Goal: Task Accomplishment & Management: Use online tool/utility

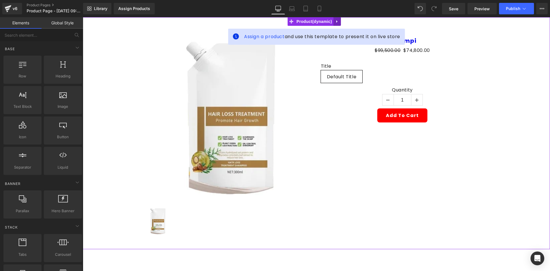
click at [336, 23] on icon at bounding box center [337, 21] width 4 height 4
click at [339, 22] on icon at bounding box center [341, 21] width 4 height 4
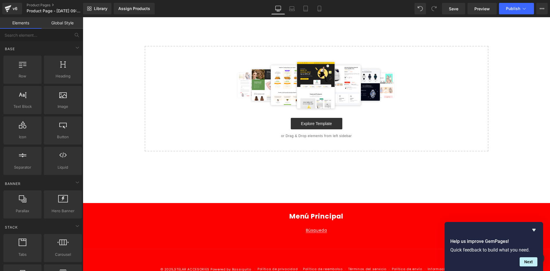
click at [318, 16] on div "Library Assign Products Product Preview No product match your search. Please tr…" at bounding box center [316, 8] width 467 height 17
drag, startPoint x: 323, startPoint y: 9, endPoint x: 319, endPoint y: 7, distance: 5.0
click at [322, 9] on link "Mobile" at bounding box center [319, 8] width 14 height 11
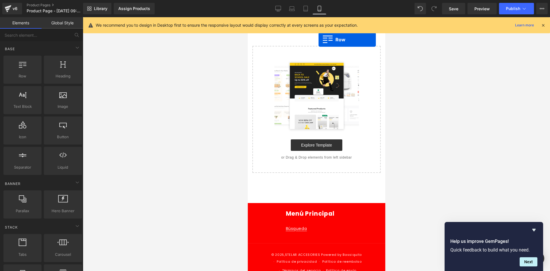
drag, startPoint x: 282, startPoint y: 85, endPoint x: 318, endPoint y: 40, distance: 57.9
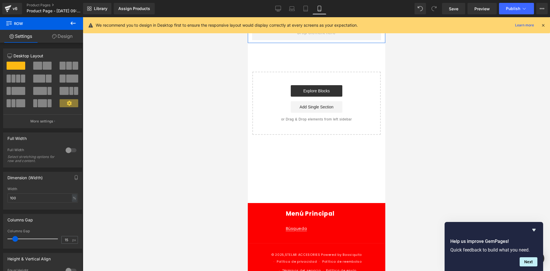
click at [53, 40] on link "Design" at bounding box center [63, 36] width 42 height 13
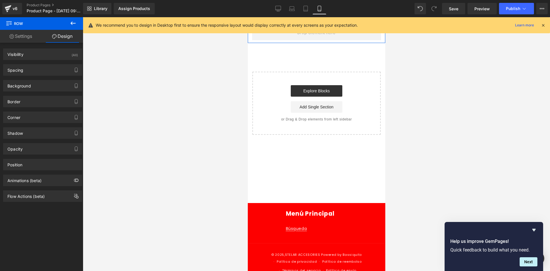
drag, startPoint x: 60, startPoint y: 55, endPoint x: 62, endPoint y: 64, distance: 9.2
click at [60, 55] on div "Visibility (All)" at bounding box center [42, 54] width 78 height 11
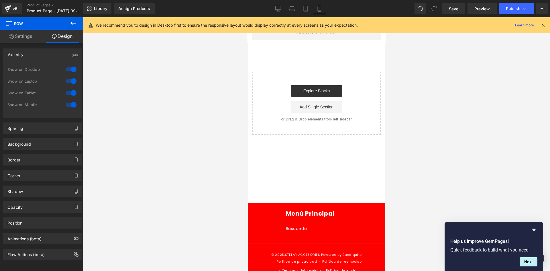
click at [66, 66] on div at bounding box center [71, 69] width 14 height 9
click at [66, 80] on div at bounding box center [71, 80] width 14 height 9
click at [547, 23] on div "We recommend you to design in Desktop first to ensure the responsive layout wou…" at bounding box center [316, 25] width 467 height 16
click at [546, 23] on div "We recommend you to design in Desktop first to ensure the responsive layout wou…" at bounding box center [316, 25] width 467 height 16
click at [544, 24] on icon at bounding box center [542, 25] width 5 height 5
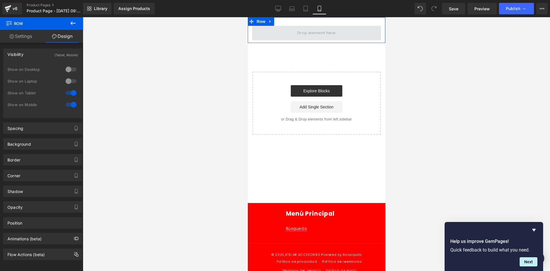
click at [307, 26] on span at bounding box center [316, 33] width 129 height 14
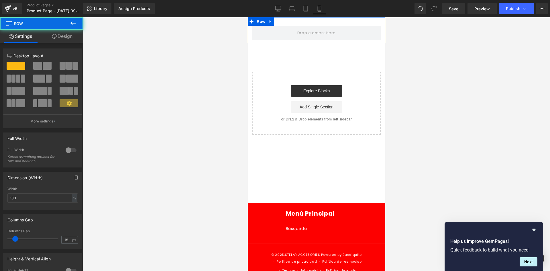
click at [57, 38] on link "Design" at bounding box center [63, 36] width 42 height 13
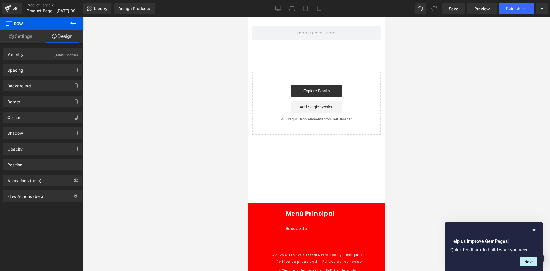
click at [73, 25] on icon at bounding box center [73, 23] width 7 height 7
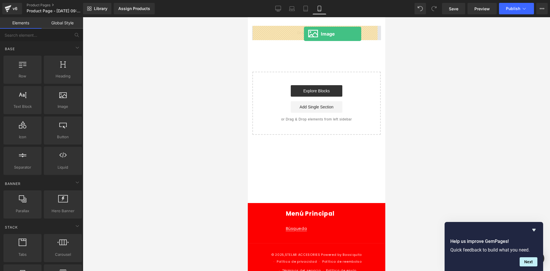
drag, startPoint x: 309, startPoint y: 119, endPoint x: 303, endPoint y: 34, distance: 85.8
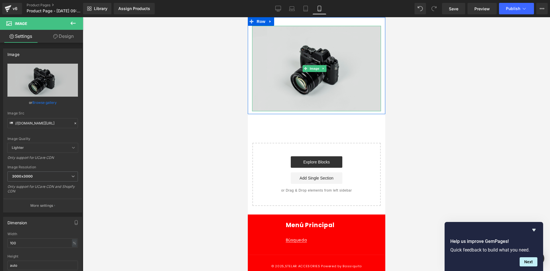
click at [265, 60] on img at bounding box center [316, 68] width 129 height 85
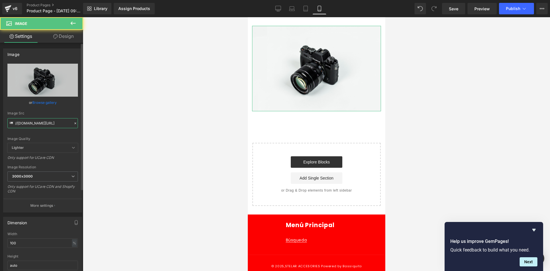
click at [54, 120] on input "//[DOMAIN_NAME][URL]" at bounding box center [42, 123] width 70 height 10
paste input "[URL][DOMAIN_NAME][DATE]"
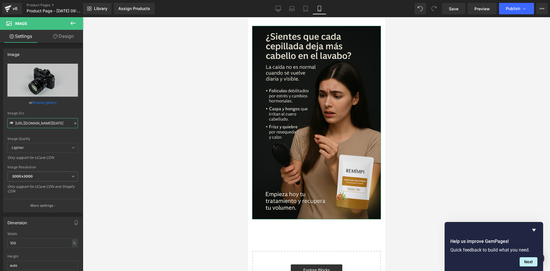
type input "[URL][DOMAIN_NAME][DATE]"
click at [72, 35] on link "Design" at bounding box center [64, 36] width 42 height 13
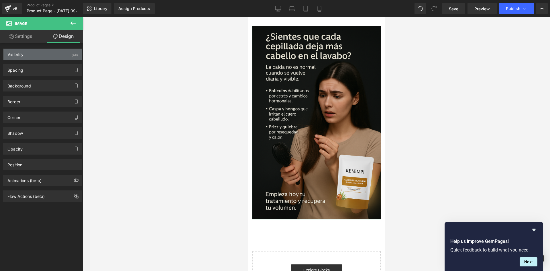
click at [62, 54] on div "Visibility (All)" at bounding box center [42, 54] width 78 height 11
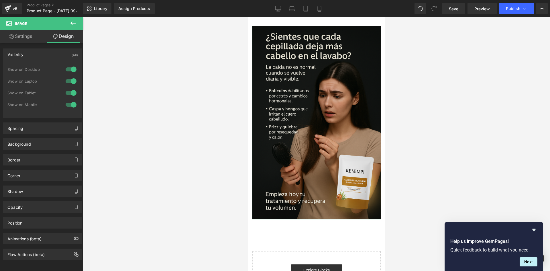
click at [71, 65] on div at bounding box center [71, 69] width 14 height 9
click at [71, 84] on div at bounding box center [71, 80] width 14 height 9
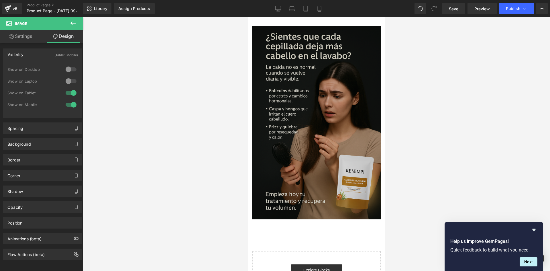
click at [278, 123] on img at bounding box center [316, 122] width 129 height 193
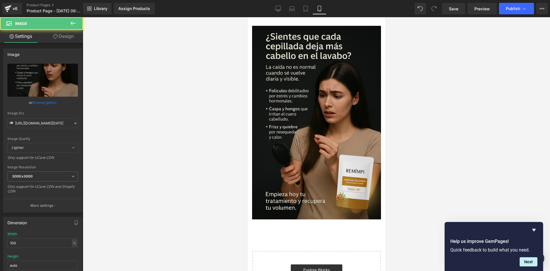
click at [72, 40] on link "Design" at bounding box center [64, 36] width 42 height 13
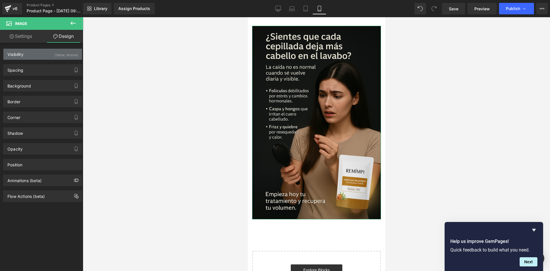
click at [54, 55] on div "(Tablet, Mobile)" at bounding box center [65, 53] width 23 height 9
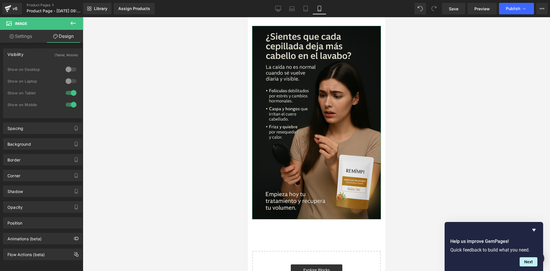
click at [39, 53] on div "Visibility (Tablet, Mobile)" at bounding box center [42, 54] width 78 height 11
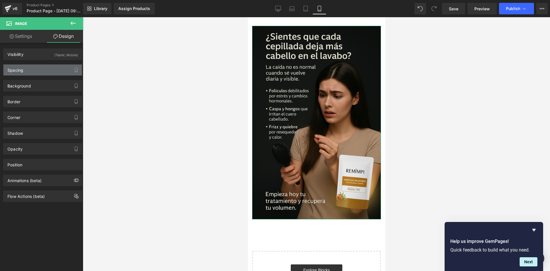
click at [22, 75] on div "Spacing" at bounding box center [42, 69] width 78 height 11
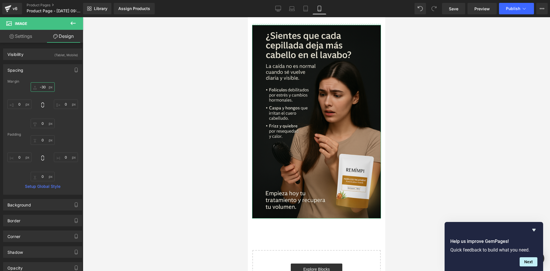
type input "-30'"
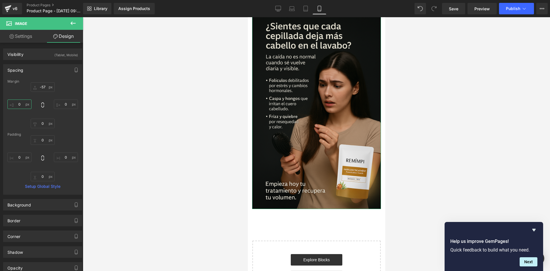
click at [22, 105] on input "0" at bounding box center [19, 103] width 24 height 9
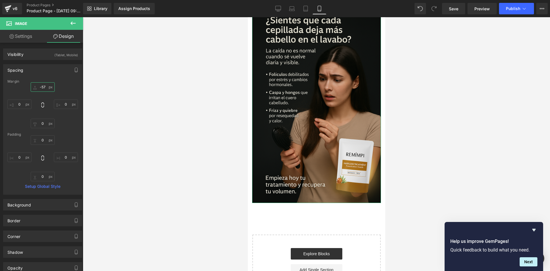
click at [46, 87] on input "-57" at bounding box center [43, 86] width 24 height 9
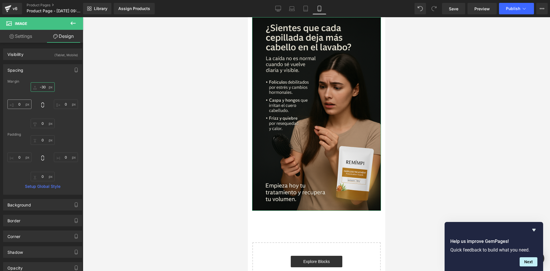
type input "-30"
click at [18, 102] on input "0" at bounding box center [19, 103] width 24 height 9
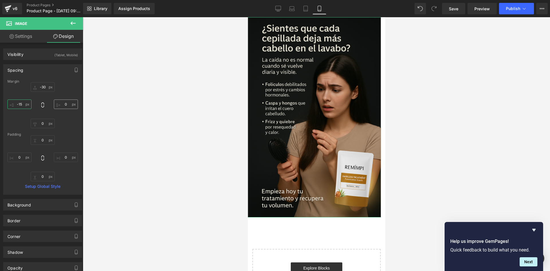
type input "-15"
click at [64, 106] on input "0" at bounding box center [66, 103] width 24 height 9
type input "-15"
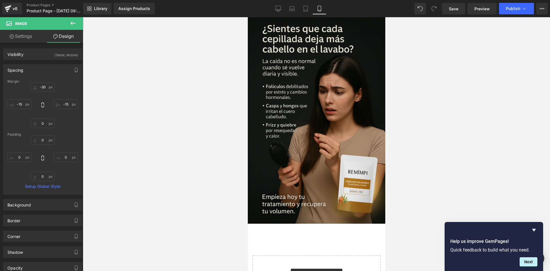
click at [437, 107] on div at bounding box center [316, 143] width 467 height 253
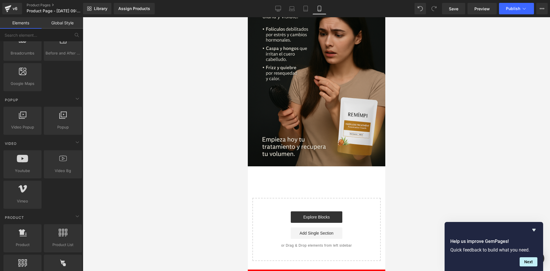
scroll to position [344, 0]
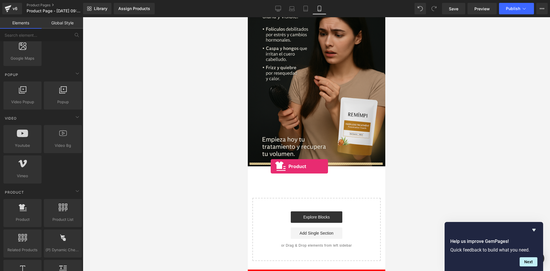
drag, startPoint x: 268, startPoint y: 239, endPoint x: 270, endPoint y: 166, distance: 73.3
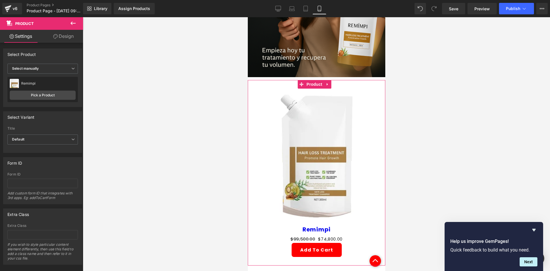
scroll to position [143, 0]
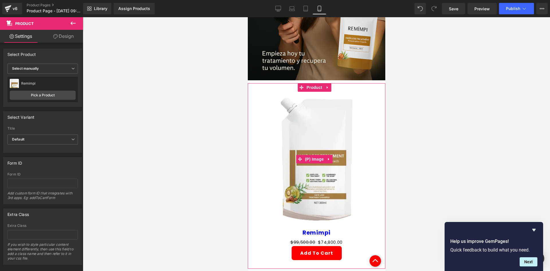
click at [323, 100] on img at bounding box center [316, 159] width 79 height 135
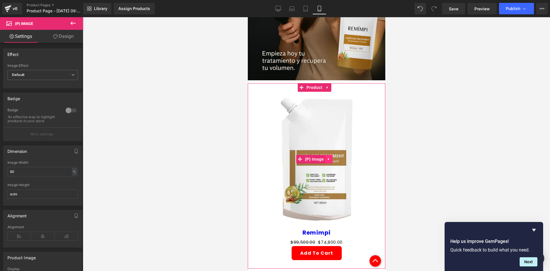
click at [327, 157] on icon at bounding box center [328, 159] width 4 height 4
click at [331, 157] on icon at bounding box center [332, 159] width 4 height 4
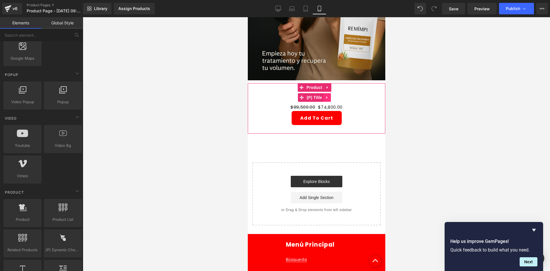
click at [329, 93] on link at bounding box center [326, 97] width 7 height 9
click at [327, 93] on link at bounding box center [330, 97] width 7 height 9
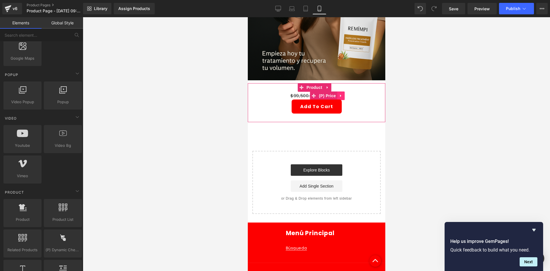
click at [340, 93] on icon at bounding box center [341, 95] width 4 height 4
click at [343, 94] on icon at bounding box center [344, 96] width 4 height 4
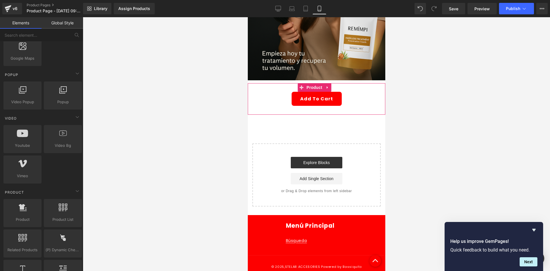
click at [268, 83] on div "Add To Cart (P) Cart Button Product" at bounding box center [315, 98] width 137 height 31
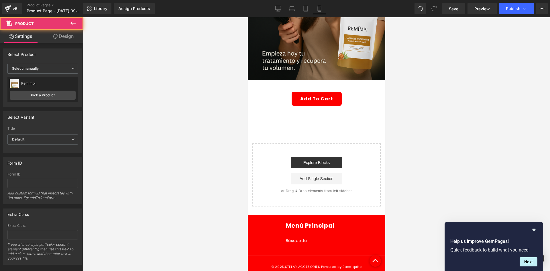
drag, startPoint x: 79, startPoint y: 42, endPoint x: 63, endPoint y: 53, distance: 19.4
click at [79, 42] on link "Design" at bounding box center [64, 36] width 42 height 13
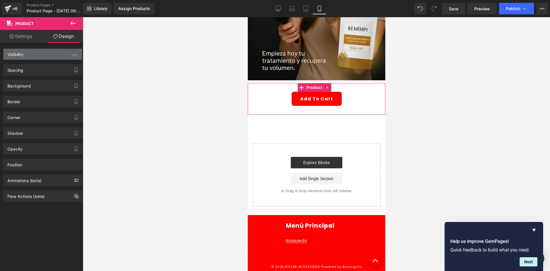
click at [63, 53] on div "Visibility (All)" at bounding box center [42, 54] width 78 height 11
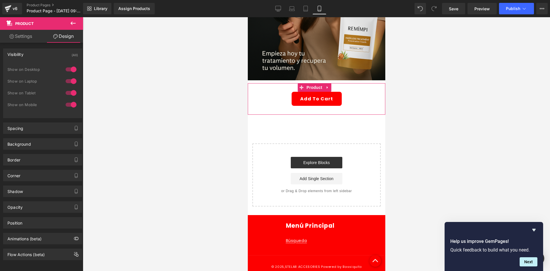
click at [64, 68] on div at bounding box center [71, 69] width 14 height 9
click at [71, 79] on div at bounding box center [71, 80] width 14 height 9
click at [27, 141] on div "Background" at bounding box center [18, 142] width 23 height 8
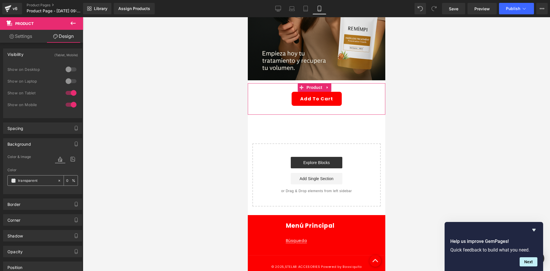
click at [11, 177] on div "transparent" at bounding box center [33, 180] width 50 height 10
click at [20, 183] on input "transparent" at bounding box center [36, 180] width 37 height 6
click at [15, 181] on span at bounding box center [13, 180] width 5 height 5
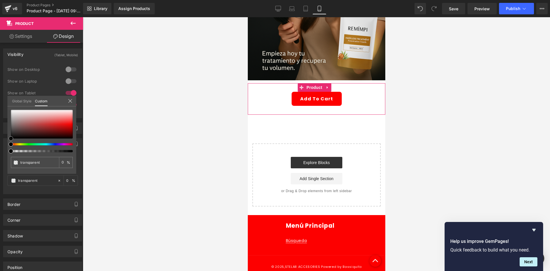
type input "#bb4d4d"
type input "100"
type input "#bb4d4d"
type input "100"
type input "#ba4e4e"
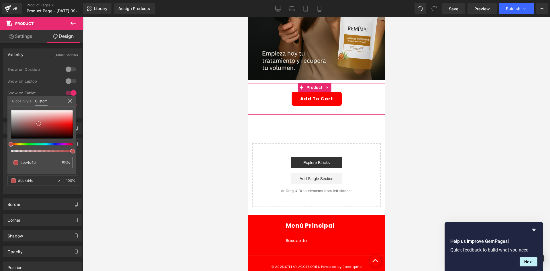
type input "#ba4e4e"
type input "#894242"
type input "#5f3939"
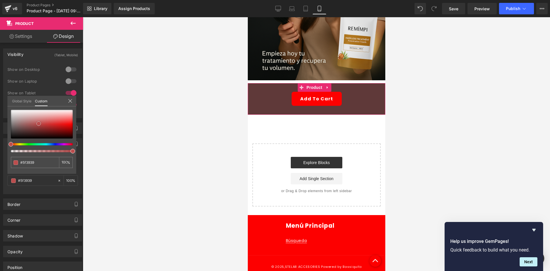
type input "#3a2b2b"
type input "#151313"
type input "#000000"
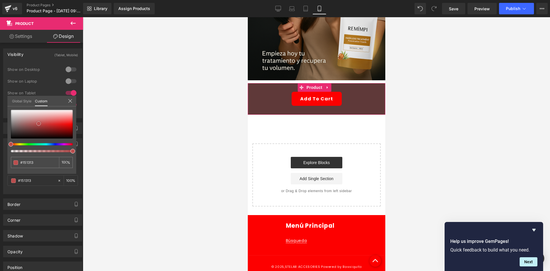
type input "#000000"
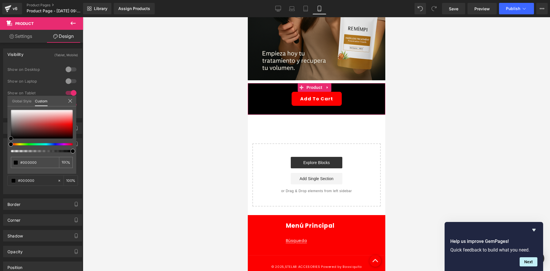
drag, startPoint x: 39, startPoint y: 123, endPoint x: 5, endPoint y: 159, distance: 49.0
click at [0, 160] on div "Background Color & Image color rgba(0, 0, 0, 1) Color #000000 100 % Image Repla…" at bounding box center [43, 164] width 86 height 60
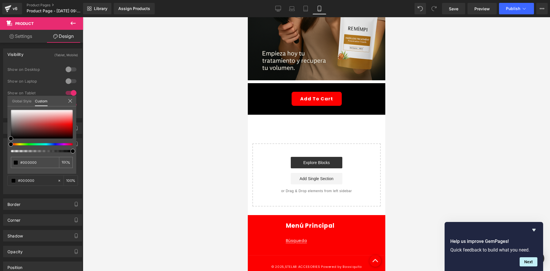
click at [169, 105] on div at bounding box center [316, 143] width 467 height 253
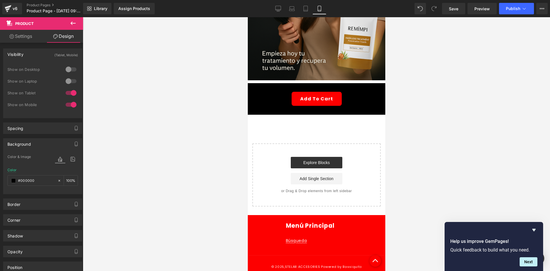
click at [274, 93] on div "Add To Cart" at bounding box center [316, 99] width 132 height 14
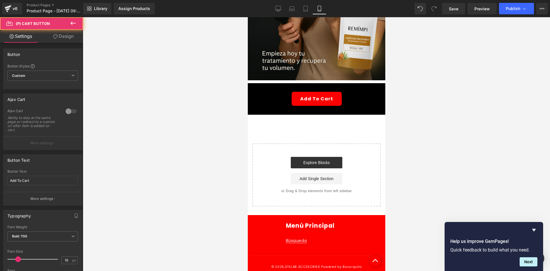
click at [50, 40] on link "Design" at bounding box center [64, 36] width 42 height 13
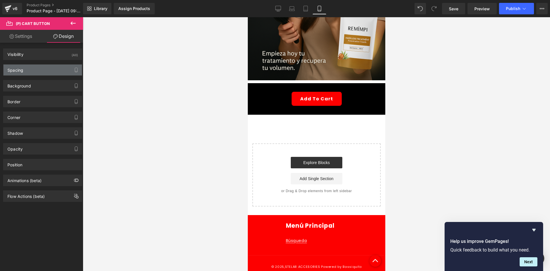
click at [42, 69] on div "Spacing" at bounding box center [42, 69] width 78 height 11
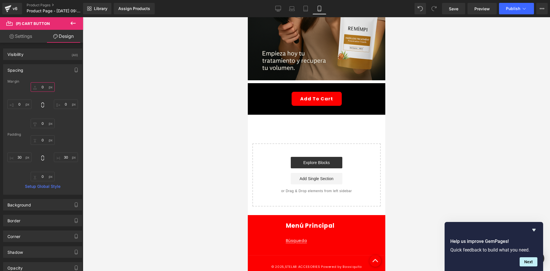
click at [42, 86] on input "0" at bounding box center [43, 86] width 24 height 9
type input "-"
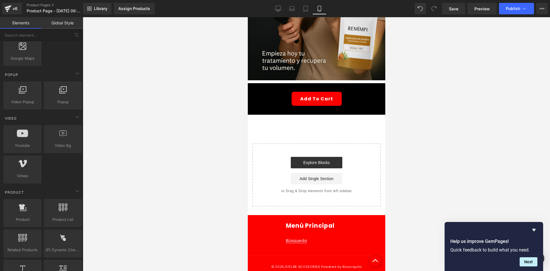
click at [175, 89] on div at bounding box center [316, 143] width 467 height 253
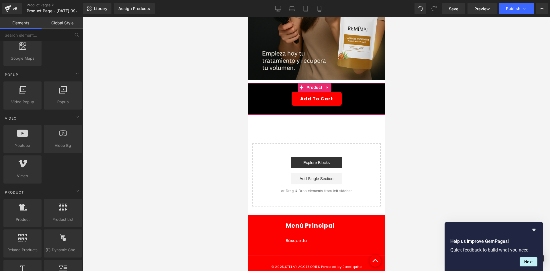
click at [273, 92] on div "Add To Cart" at bounding box center [316, 99] width 132 height 14
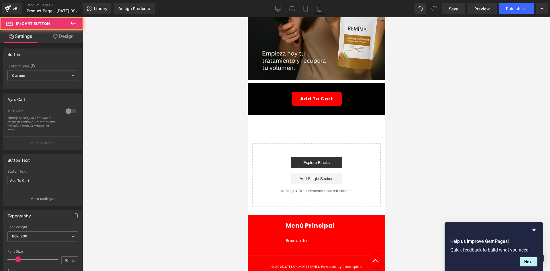
click at [64, 37] on link "Design" at bounding box center [64, 36] width 42 height 13
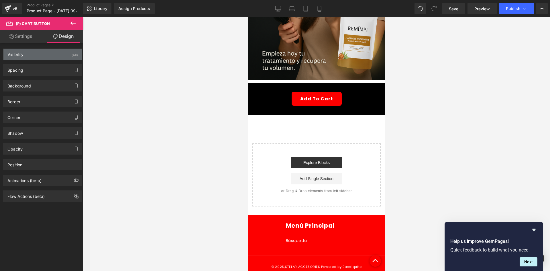
click at [60, 55] on div "Visibility (All)" at bounding box center [42, 54] width 78 height 11
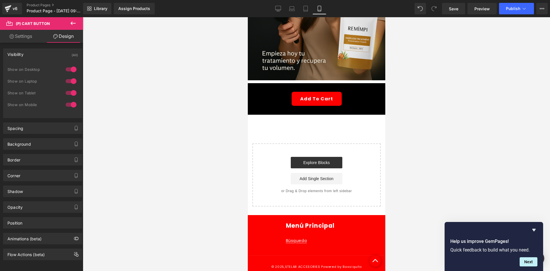
drag, startPoint x: 65, startPoint y: 70, endPoint x: 67, endPoint y: 76, distance: 5.9
click at [65, 70] on div at bounding box center [71, 69] width 14 height 9
click at [68, 77] on div at bounding box center [71, 80] width 14 height 9
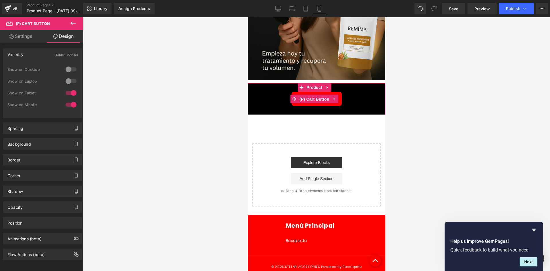
click at [313, 95] on span "(P) Cart Button" at bounding box center [313, 99] width 33 height 9
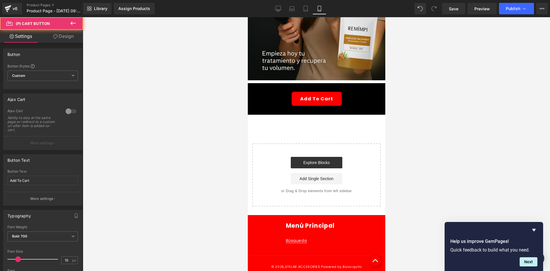
click at [67, 39] on link "Design" at bounding box center [64, 36] width 42 height 13
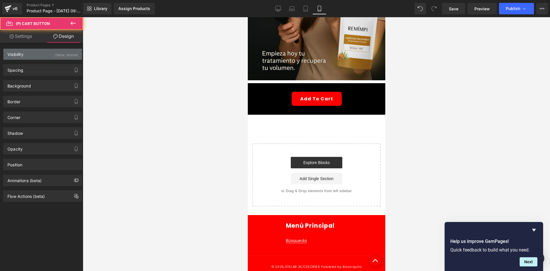
click at [66, 53] on div "(Tablet, Mobile)" at bounding box center [65, 53] width 23 height 9
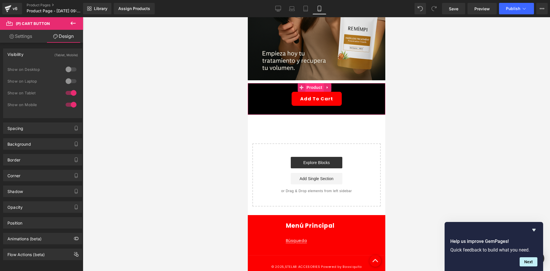
click at [309, 83] on span "Product" at bounding box center [314, 87] width 19 height 9
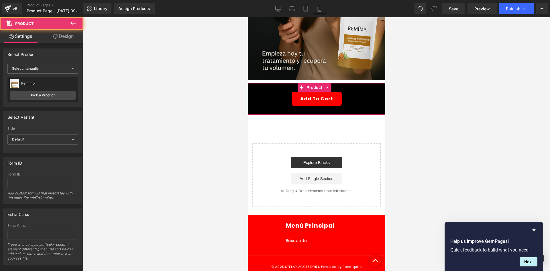
click at [67, 38] on link "Design" at bounding box center [64, 36] width 42 height 13
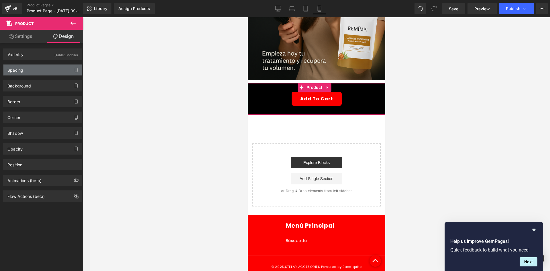
click at [30, 70] on div "Spacing" at bounding box center [42, 69] width 78 height 11
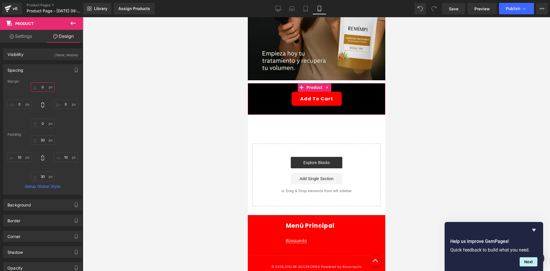
click at [39, 87] on input "0" at bounding box center [43, 86] width 24 height 9
type input "-10"
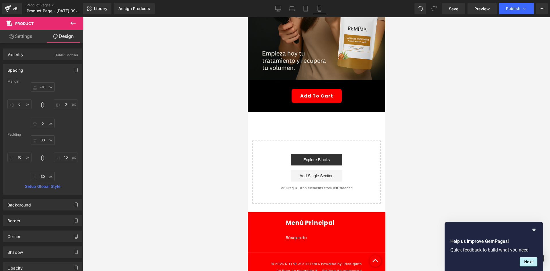
click at [111, 106] on div at bounding box center [316, 143] width 467 height 253
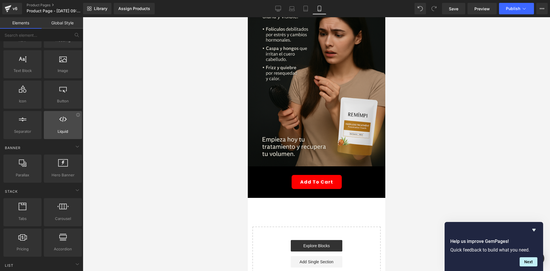
scroll to position [0, 0]
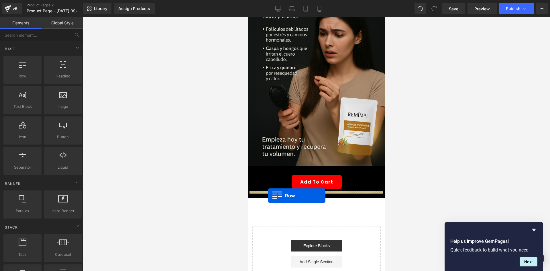
drag, startPoint x: 273, startPoint y: 88, endPoint x: 268, endPoint y: 195, distance: 107.5
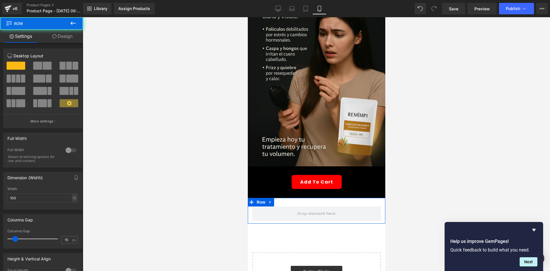
click at [67, 40] on link "Design" at bounding box center [63, 36] width 42 height 13
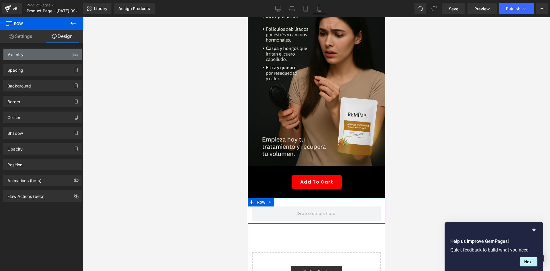
click at [66, 56] on div "Visibility (All)" at bounding box center [42, 54] width 78 height 11
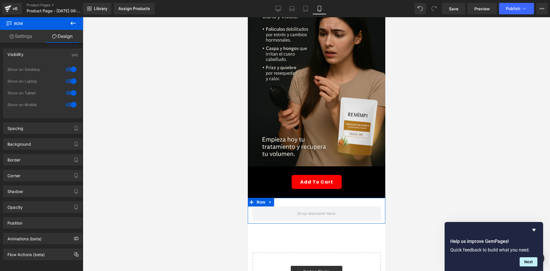
click at [75, 69] on div at bounding box center [71, 69] width 14 height 9
click at [72, 76] on div at bounding box center [71, 80] width 14 height 9
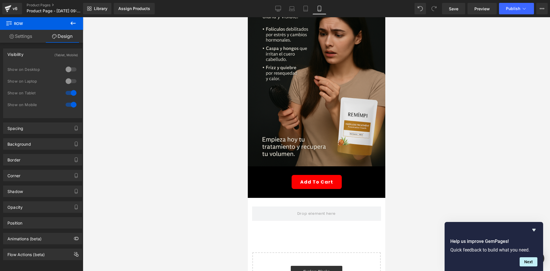
drag, startPoint x: 71, startPoint y: 25, endPoint x: 69, endPoint y: 30, distance: 5.7
click at [70, 25] on icon at bounding box center [73, 23] width 7 height 7
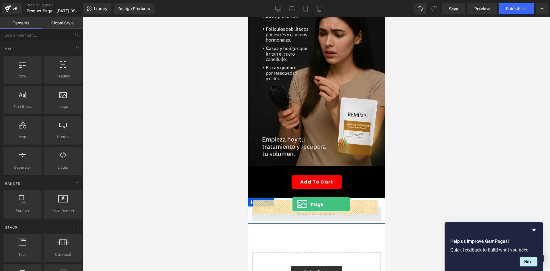
drag, startPoint x: 336, startPoint y: 137, endPoint x: 292, endPoint y: 204, distance: 79.9
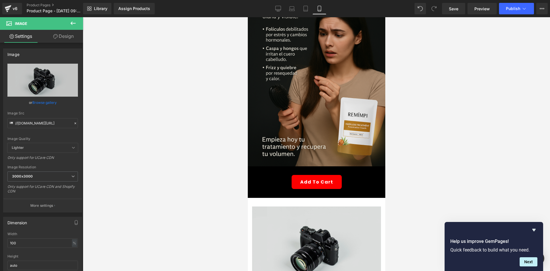
click at [284, 242] on img at bounding box center [316, 248] width 129 height 85
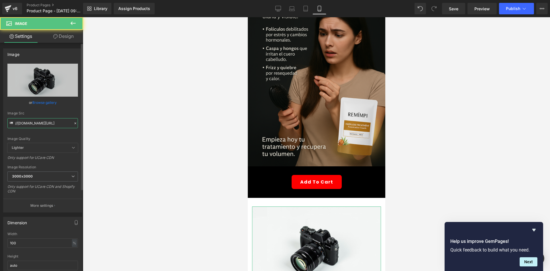
click at [40, 122] on input "//[DOMAIN_NAME][URL]" at bounding box center [42, 123] width 70 height 10
click at [40, 121] on input "//[DOMAIN_NAME][URL]" at bounding box center [42, 123] width 70 height 10
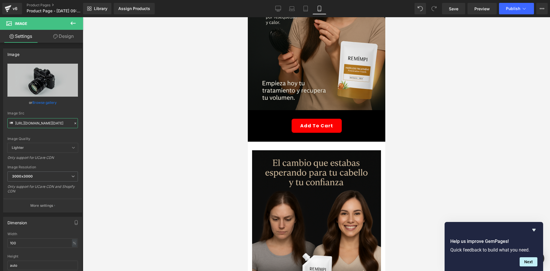
scroll to position [115, 0]
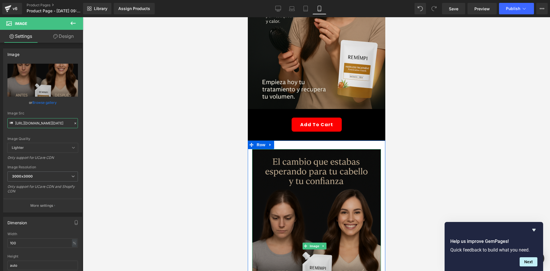
type input "[URL][DOMAIN_NAME][DATE]"
click at [309, 169] on img at bounding box center [316, 245] width 129 height 193
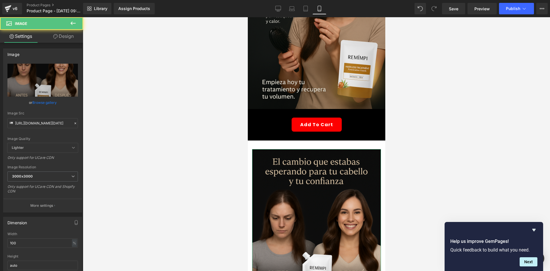
click at [50, 35] on link "Design" at bounding box center [64, 36] width 42 height 13
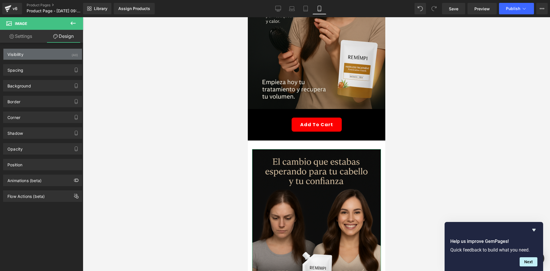
click at [50, 52] on div "Visibility (All)" at bounding box center [42, 54] width 78 height 11
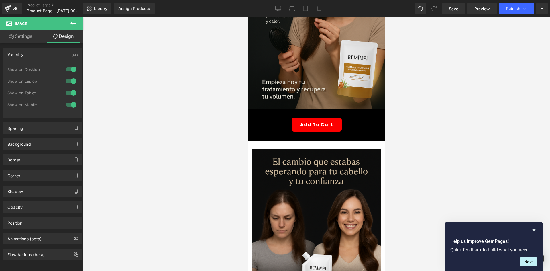
click at [64, 67] on div at bounding box center [71, 69] width 14 height 9
click at [74, 79] on div at bounding box center [71, 80] width 14 height 9
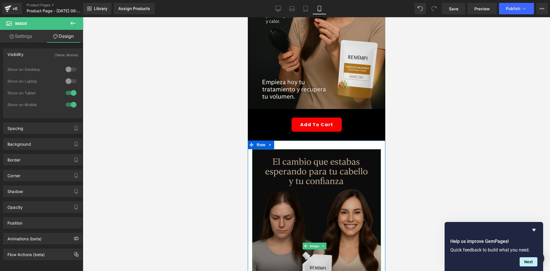
click at [265, 157] on img at bounding box center [316, 245] width 129 height 193
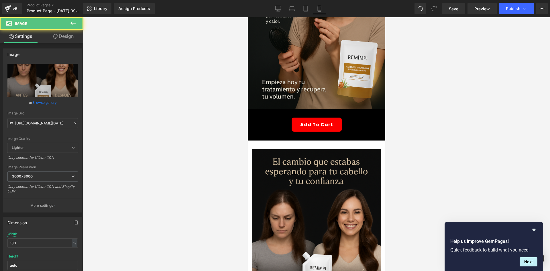
click at [64, 37] on link "Design" at bounding box center [64, 36] width 42 height 13
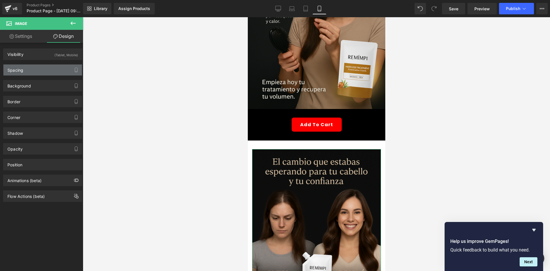
click at [43, 72] on div "Spacing" at bounding box center [42, 69] width 78 height 11
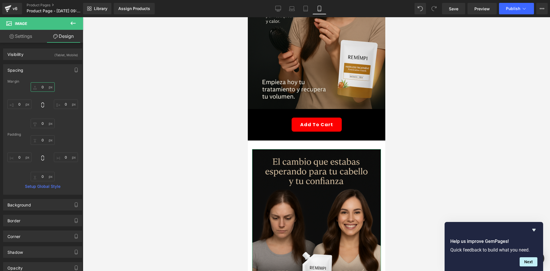
click at [43, 84] on input "0" at bounding box center [43, 86] width 24 height 9
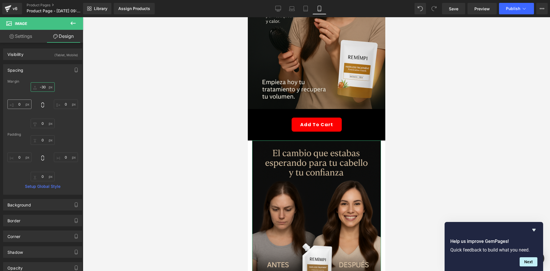
type input "-30"
click at [19, 102] on input "0" at bounding box center [19, 103] width 24 height 9
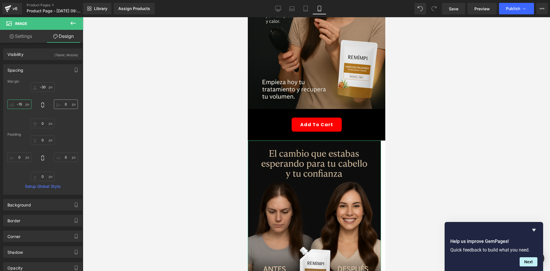
type input "-15"
click at [63, 107] on input "0" at bounding box center [66, 103] width 24 height 9
type input "-15"
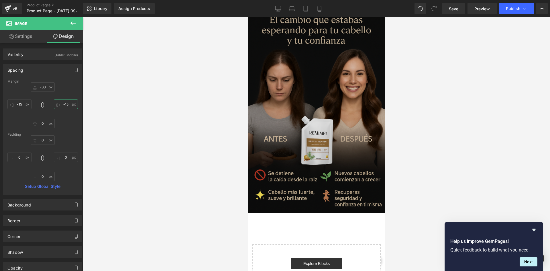
scroll to position [258, 0]
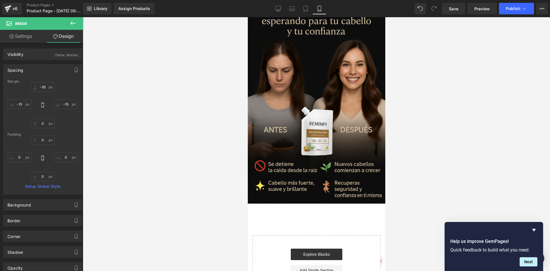
click at [211, 143] on div at bounding box center [316, 143] width 467 height 253
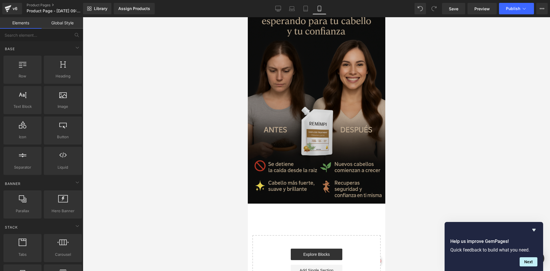
click at [320, 98] on img at bounding box center [315, 100] width 137 height 206
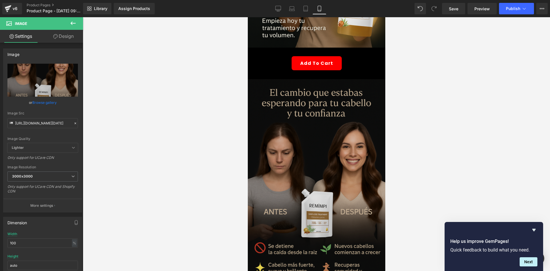
scroll to position [172, 0]
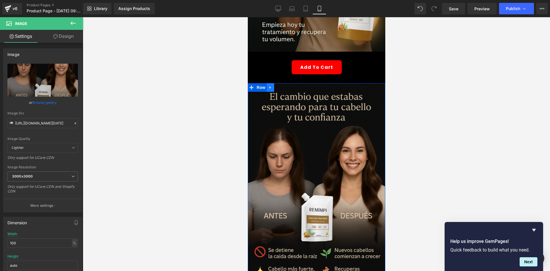
click at [272, 83] on link at bounding box center [269, 87] width 7 height 9
click at [277, 85] on icon at bounding box center [277, 87] width 4 height 4
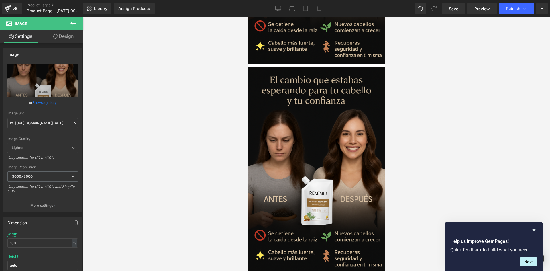
scroll to position [411, 0]
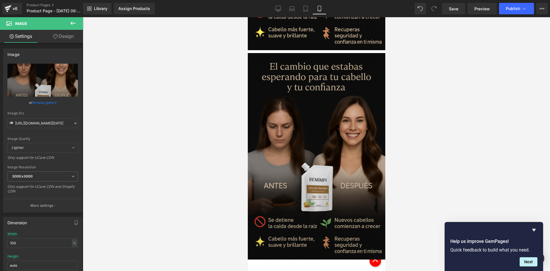
click at [320, 109] on img at bounding box center [315, 156] width 137 height 206
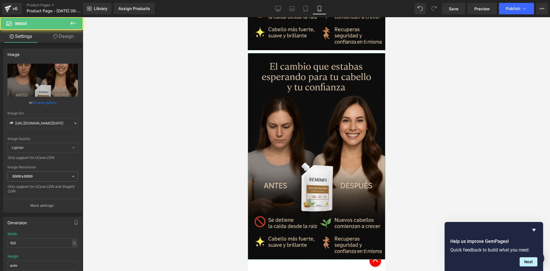
click at [61, 37] on link "Design" at bounding box center [64, 36] width 42 height 13
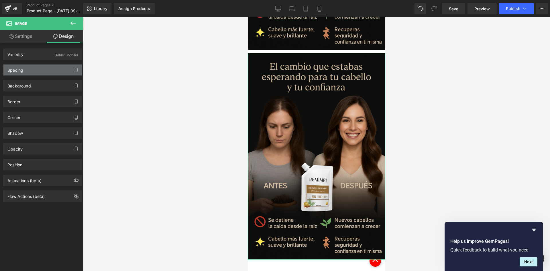
click at [41, 65] on div "Spacing" at bounding box center [42, 69] width 78 height 11
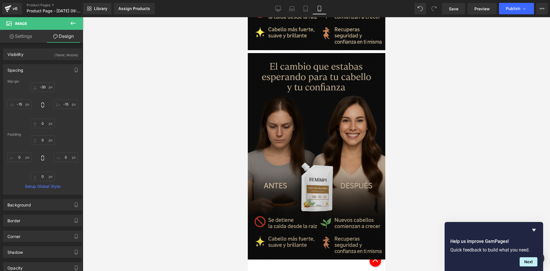
click at [337, 91] on img at bounding box center [315, 156] width 137 height 206
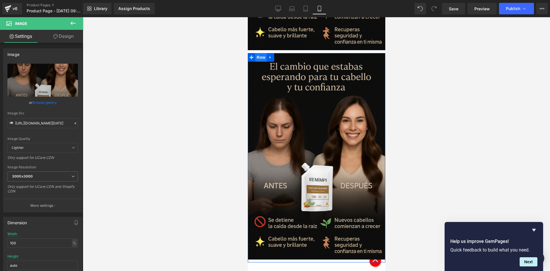
click at [256, 53] on span "Row" at bounding box center [260, 57] width 11 height 9
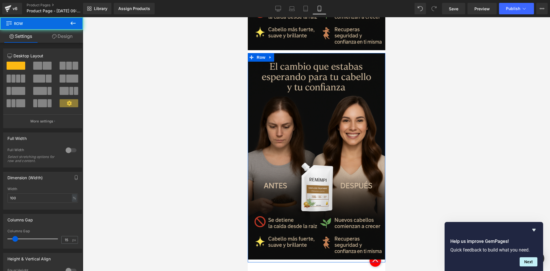
click at [52, 38] on icon at bounding box center [54, 36] width 5 height 5
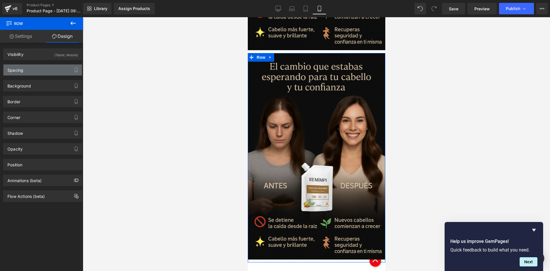
click at [18, 69] on div "Spacing" at bounding box center [15, 68] width 16 height 8
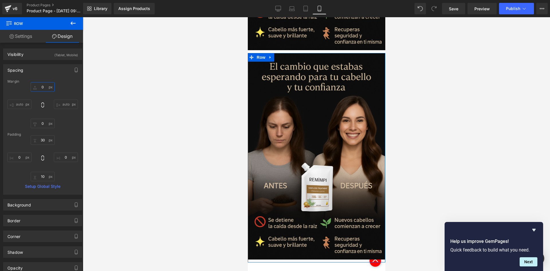
click at [35, 83] on input "0" at bounding box center [43, 86] width 24 height 9
type input "-10"
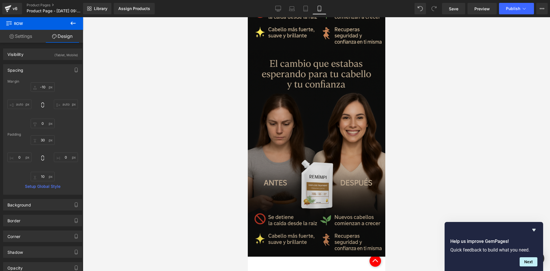
click at [316, 106] on img at bounding box center [315, 153] width 137 height 206
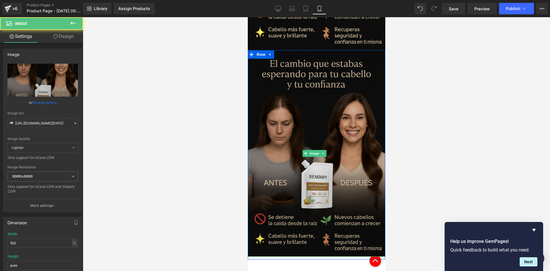
click at [298, 144] on img at bounding box center [315, 153] width 137 height 206
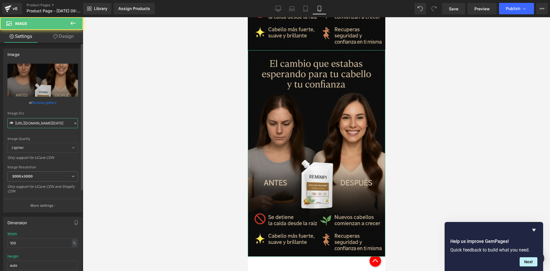
click at [44, 118] on input "[URL][DOMAIN_NAME][DATE]" at bounding box center [42, 123] width 70 height 10
click at [44, 118] on div "Image Src [URL][DOMAIN_NAME][DATE]" at bounding box center [42, 119] width 70 height 17
click at [43, 121] on input "[URL][DOMAIN_NAME][DATE]" at bounding box center [42, 123] width 70 height 10
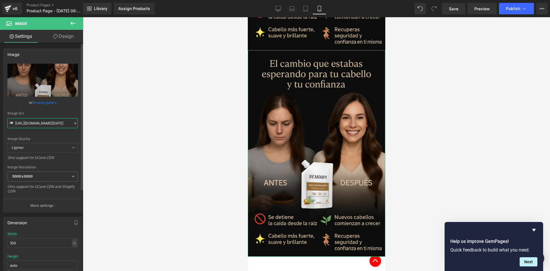
click at [43, 121] on input "[URL][DOMAIN_NAME][DATE]" at bounding box center [42, 123] width 70 height 10
paste input "[URL][DOMAIN_NAME][DATE]"
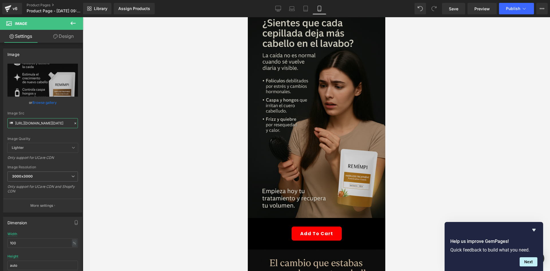
scroll to position [0, 0]
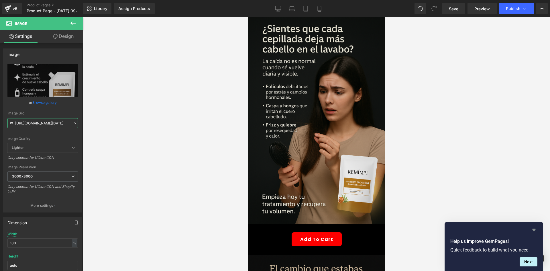
type input "[URL][DOMAIN_NAME][DATE]"
click at [535, 228] on icon "Hide survey" at bounding box center [533, 229] width 3 height 3
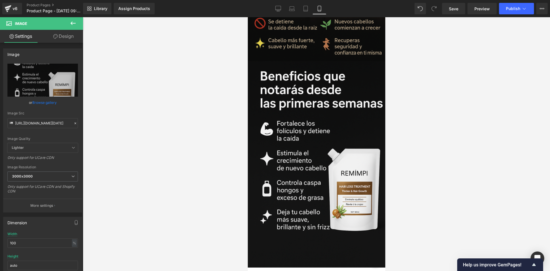
scroll to position [401, 0]
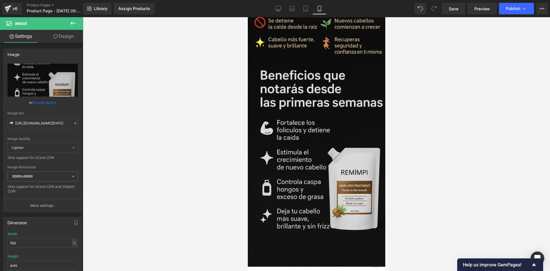
click at [307, 135] on img at bounding box center [315, 163] width 137 height 206
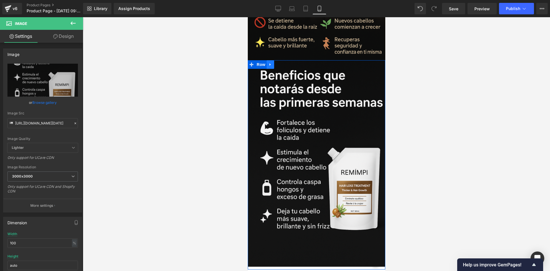
click at [268, 62] on icon at bounding box center [270, 64] width 4 height 4
click at [274, 60] on link at bounding box center [277, 64] width 7 height 9
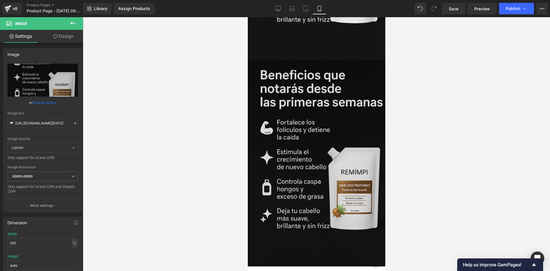
scroll to position [608, 0]
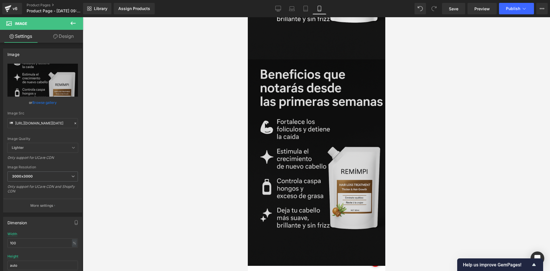
click at [310, 128] on img at bounding box center [315, 162] width 137 height 206
click at [318, 126] on img at bounding box center [315, 162] width 137 height 206
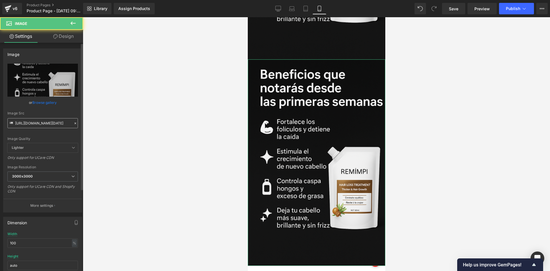
click at [40, 119] on input "[URL][DOMAIN_NAME][DATE]" at bounding box center [42, 123] width 70 height 10
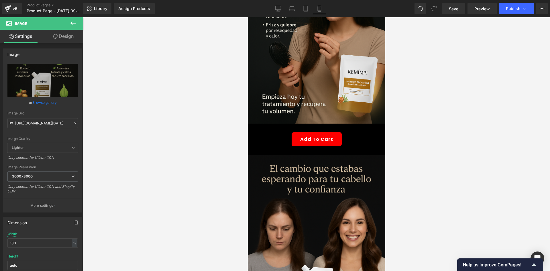
scroll to position [92, 0]
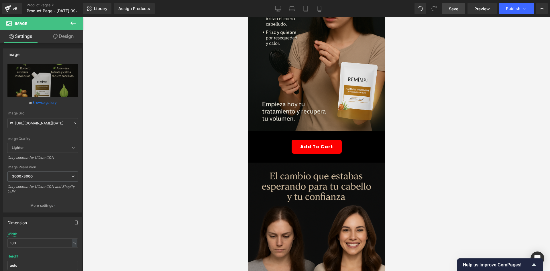
type input "[URL][DOMAIN_NAME][DATE]"
click at [447, 13] on link "Save" at bounding box center [453, 8] width 23 height 11
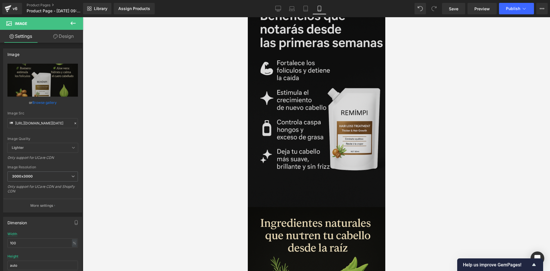
scroll to position [579, 0]
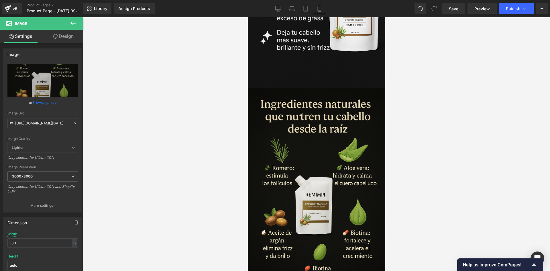
click at [69, 24] on button at bounding box center [73, 23] width 20 height 13
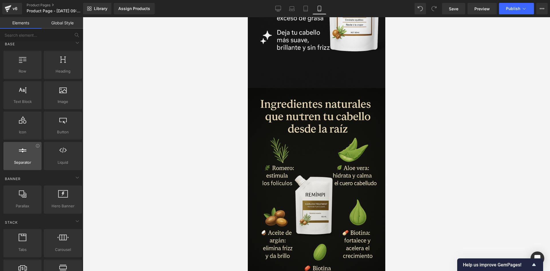
scroll to position [0, 0]
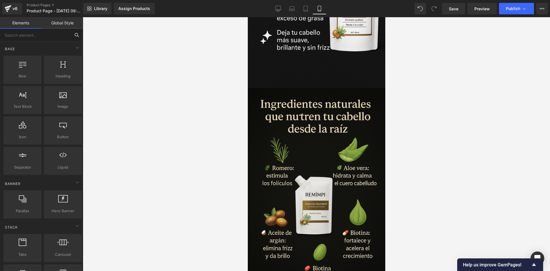
click at [23, 35] on input "text" at bounding box center [35, 35] width 70 height 13
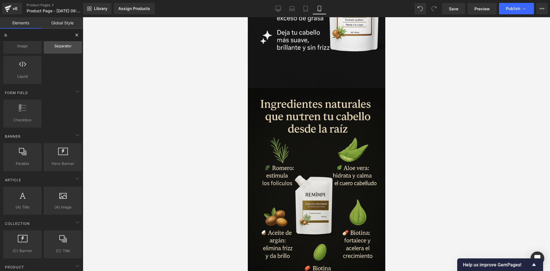
scroll to position [86, 0]
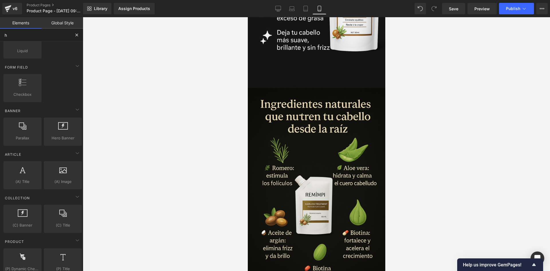
type input "ht"
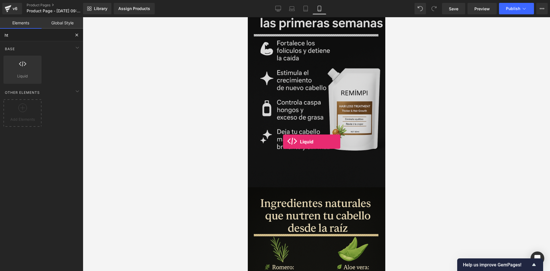
scroll to position [493, 0]
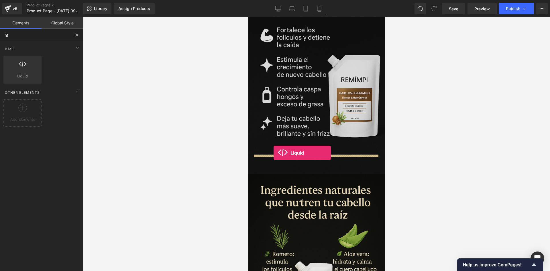
drag, startPoint x: 267, startPoint y: 89, endPoint x: 273, endPoint y: 153, distance: 64.2
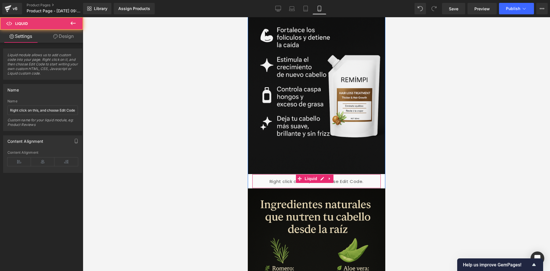
click at [270, 174] on div "Liquid" at bounding box center [316, 181] width 129 height 14
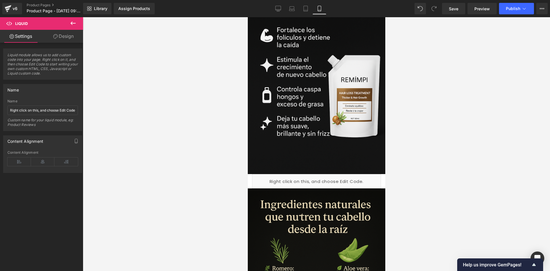
click at [58, 40] on link "Design" at bounding box center [64, 36] width 42 height 13
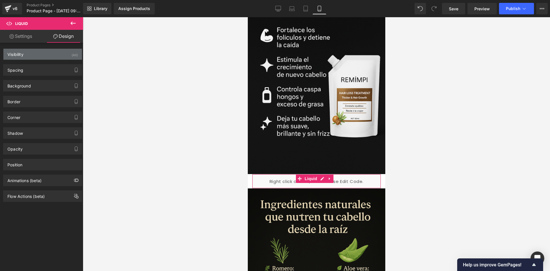
click at [68, 50] on div "Visibility (All)" at bounding box center [42, 54] width 78 height 11
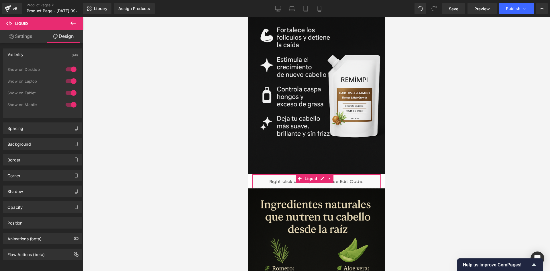
click at [70, 64] on div "1 Show on Desktop 1 Show on Laptop 1 Show on Tablet 1 Show on Mobile" at bounding box center [42, 89] width 70 height 50
click at [70, 72] on div at bounding box center [71, 69] width 14 height 9
click at [69, 86] on div "Show on Laptop" at bounding box center [42, 84] width 70 height 12
click at [66, 77] on div at bounding box center [71, 80] width 14 height 9
click at [69, 82] on div at bounding box center [71, 80] width 14 height 9
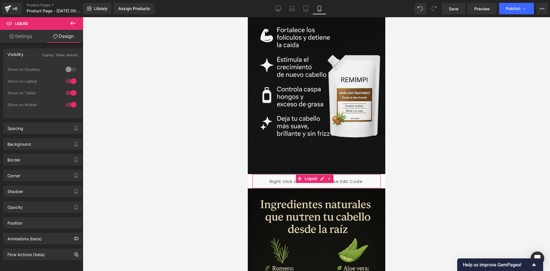
click at [69, 82] on div at bounding box center [71, 80] width 14 height 9
click at [33, 129] on div "Spacing" at bounding box center [42, 128] width 78 height 11
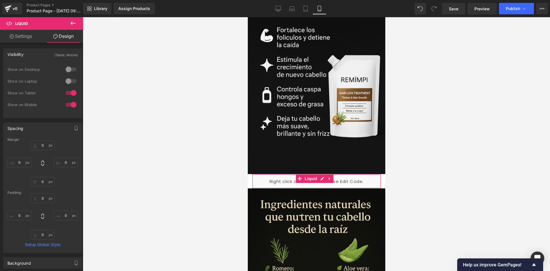
click at [33, 129] on div "Spacing" at bounding box center [42, 128] width 78 height 11
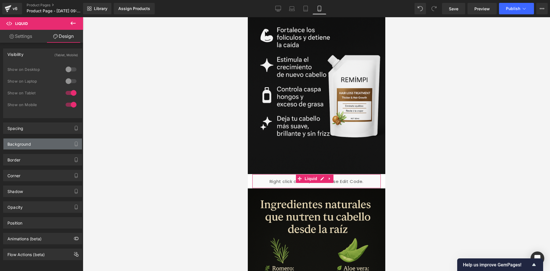
click at [37, 143] on div "Background" at bounding box center [42, 143] width 78 height 11
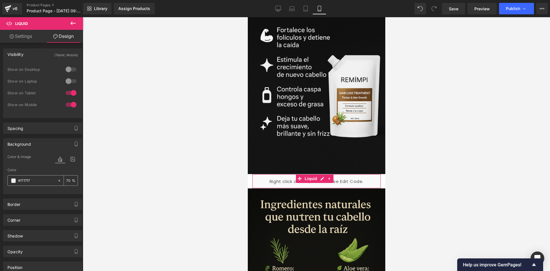
click at [13, 182] on span at bounding box center [13, 180] width 5 height 5
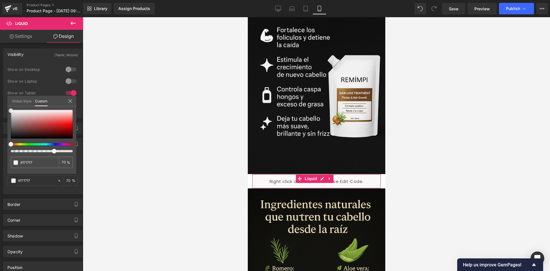
type input "#b05353"
type input "#ac5252"
type input "#693939"
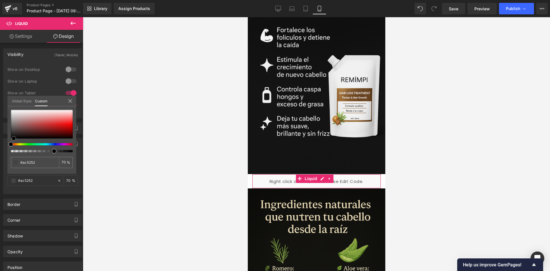
type input "#693939"
type input "#000000"
drag, startPoint x: 33, startPoint y: 124, endPoint x: 0, endPoint y: 147, distance: 40.2
click at [0, 147] on div "Background Color & Image color rgba(0, 0, 0, 0.7) Color #000000 70 % Image Repl…" at bounding box center [43, 164] width 86 height 60
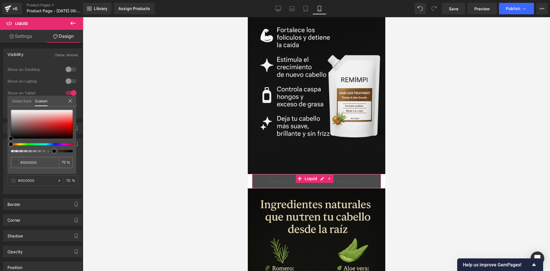
type input "#613c3c"
type input "#654242"
type input "#694949"
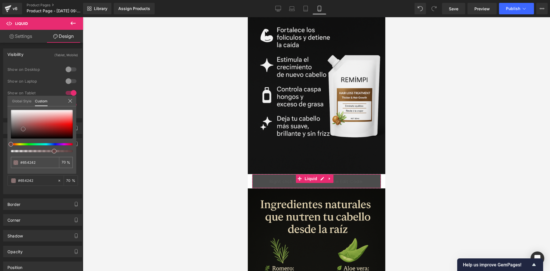
type input "#694949"
type input "#795d5d"
type input "#867272"
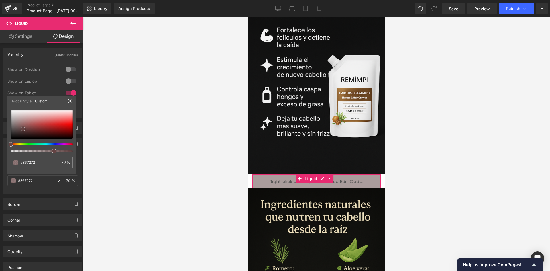
type input "#9d9494"
type input "#bfbfbf"
type input "#d1d1d1"
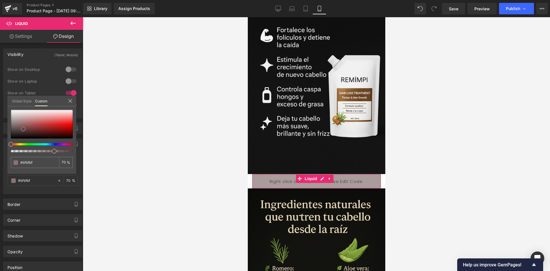
type input "#d1d1d1"
type input "#cecece"
type input "#b2b2b2"
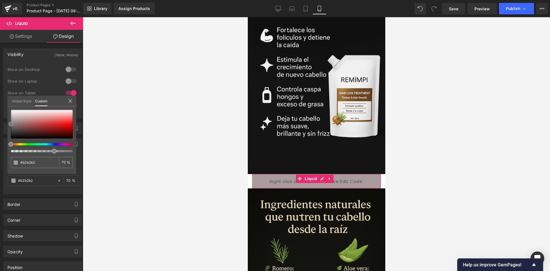
type input "#828282"
type input "#424242"
type input "#070707"
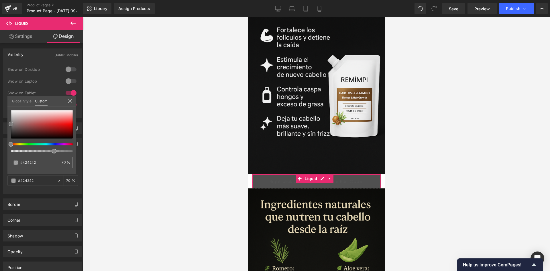
type input "#070707"
type input "#000000"
drag, startPoint x: 25, startPoint y: 129, endPoint x: 0, endPoint y: 145, distance: 29.9
click at [0, 145] on div "Background Color & Image color rgba(0, 0, 0, 0.7) Color #000000 70 % Image Repl…" at bounding box center [43, 164] width 86 height 60
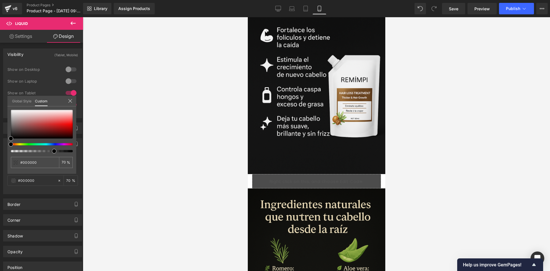
click at [88, 140] on div at bounding box center [316, 143] width 467 height 253
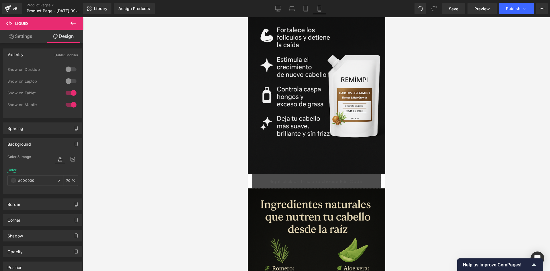
click at [249, 159] on div "Image Liquid" at bounding box center [315, 82] width 137 height 212
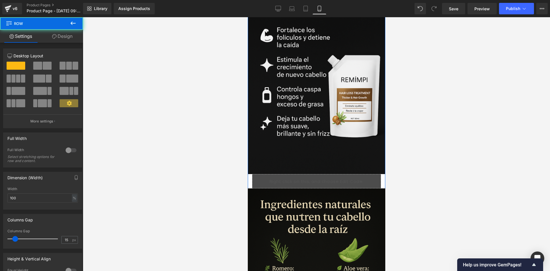
click at [63, 40] on link "Design" at bounding box center [63, 36] width 42 height 13
click at [249, 159] on div "Image Liquid" at bounding box center [315, 82] width 137 height 212
click at [65, 41] on link "Design" at bounding box center [63, 36] width 42 height 13
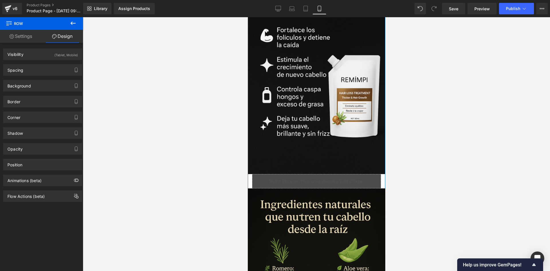
click at [32, 91] on div "Border Border Style Custom Custom Setup Global Style Custom Setup Global Style …" at bounding box center [43, 99] width 86 height 16
drag, startPoint x: 31, startPoint y: 85, endPoint x: 31, endPoint y: 90, distance: 5.8
click at [31, 85] on div "Background" at bounding box center [42, 85] width 78 height 11
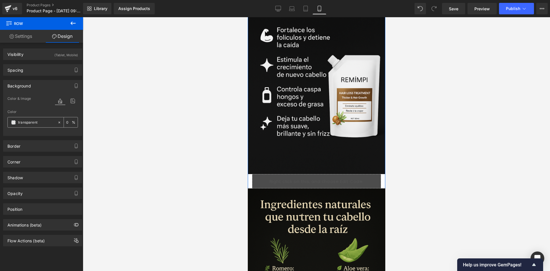
click at [16, 122] on div "transparent" at bounding box center [33, 122] width 50 height 10
click at [13, 122] on span at bounding box center [13, 122] width 5 height 5
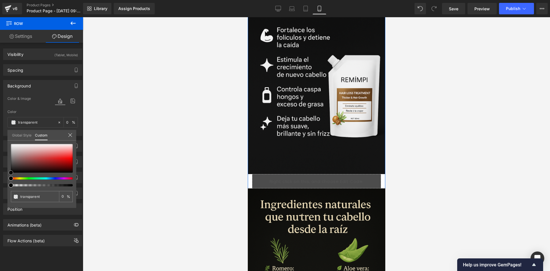
type input "#e14141"
type input "100"
type input "#e14141"
type input "100"
type input "#dc3636"
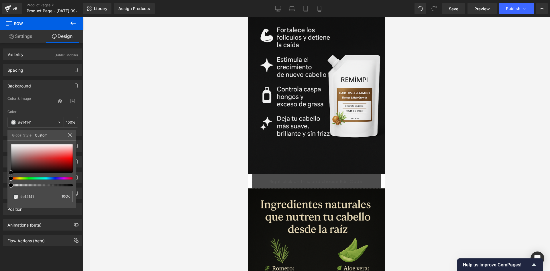
type input "#dc3636"
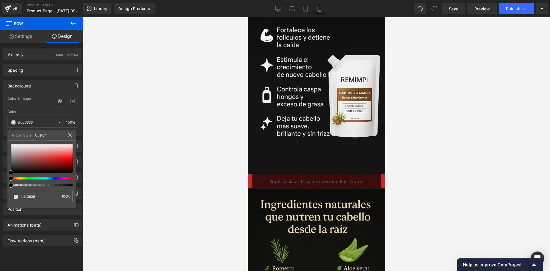
type input "#c82727"
type input "#932323"
type input "#601e1e"
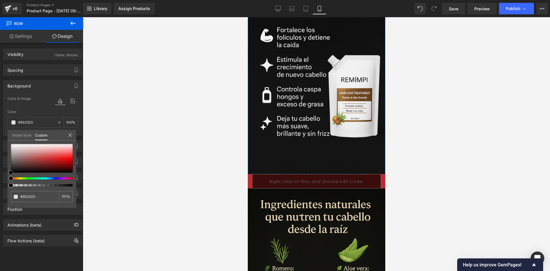
type input "#601e1e"
type input "#211111"
type input "#000000"
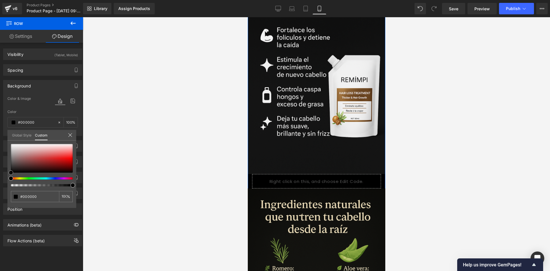
drag, startPoint x: 56, startPoint y: 156, endPoint x: 0, endPoint y: 183, distance: 62.1
click at [0, 136] on div "Background Color & Image color rgba(0, 0, 0, 1) Color #000000 100 % Image Repla…" at bounding box center [43, 106] width 86 height 60
click at [200, 167] on div at bounding box center [316, 143] width 467 height 253
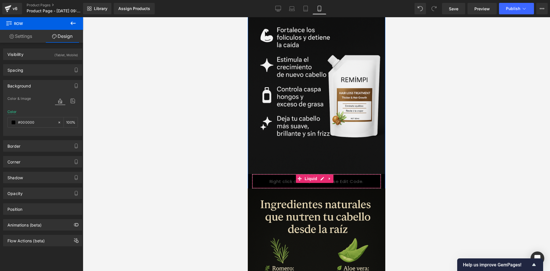
click at [307, 174] on div "Liquid" at bounding box center [316, 181] width 129 height 14
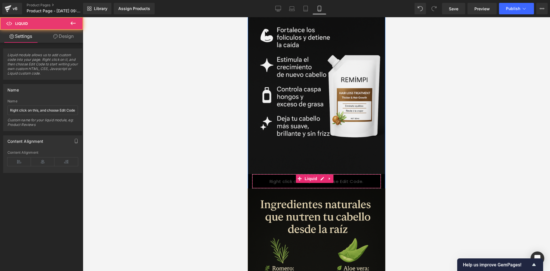
click at [307, 174] on div "Liquid" at bounding box center [316, 181] width 129 height 14
click at [285, 174] on div "Liquid" at bounding box center [316, 181] width 129 height 14
click at [52, 108] on input "Right click on this, and choose Edit Code." at bounding box center [42, 109] width 70 height 9
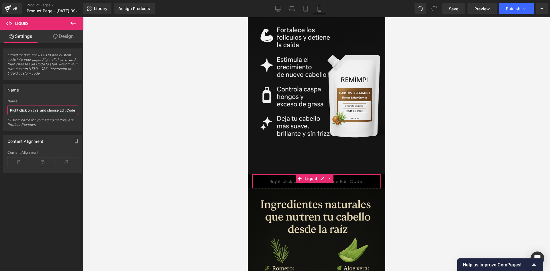
click at [52, 108] on input "Right click on this, and choose Edit Code." at bounding box center [42, 109] width 70 height 9
click at [49, 51] on div "Liquid module allows us to add custom code into your page. Right click on it, a…" at bounding box center [42, 63] width 79 height 31
click at [322, 174] on div "Liquid" at bounding box center [316, 181] width 129 height 14
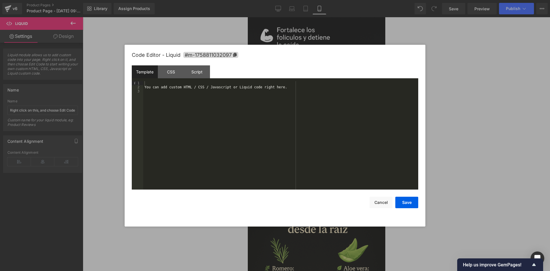
click at [193, 93] on div "You can add custom HTML / CSS / Javascript or Liquid code right here." at bounding box center [280, 139] width 275 height 116
click at [192, 93] on div "You can add custom HTML / CSS / Javascript or Liquid code right here." at bounding box center [280, 139] width 275 height 116
drag, startPoint x: 280, startPoint y: 83, endPoint x: 269, endPoint y: 82, distance: 11.2
click at [270, 82] on div "You can add custom HTML / CSS / Javascript or Liquid code right here." at bounding box center [280, 139] width 275 height 116
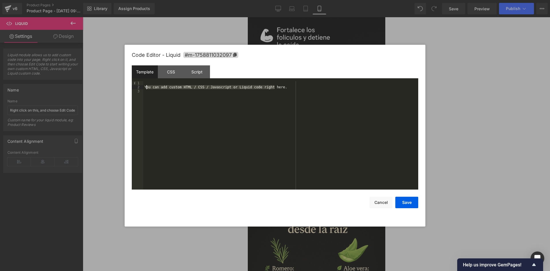
drag, startPoint x: 275, startPoint y: 86, endPoint x: 146, endPoint y: 86, distance: 129.1
click at [146, 86] on div "You can add custom HTML / CSS / Javascript or Liquid code right here." at bounding box center [280, 139] width 275 height 116
click at [153, 88] on div "e." at bounding box center [280, 139] width 275 height 116
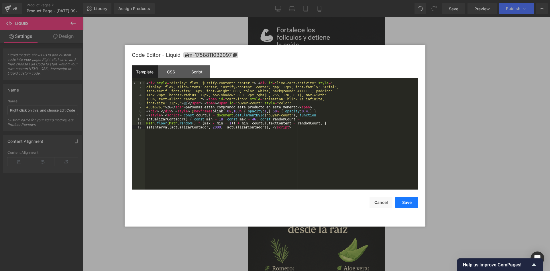
click at [413, 204] on button "Save" at bounding box center [406, 201] width 23 height 11
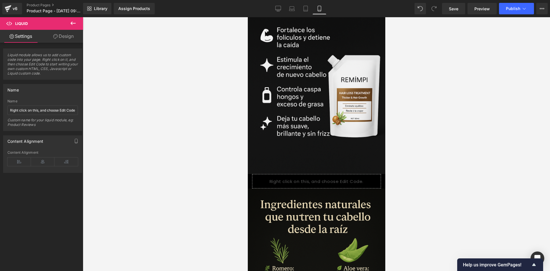
click at [195, 123] on div at bounding box center [316, 143] width 467 height 253
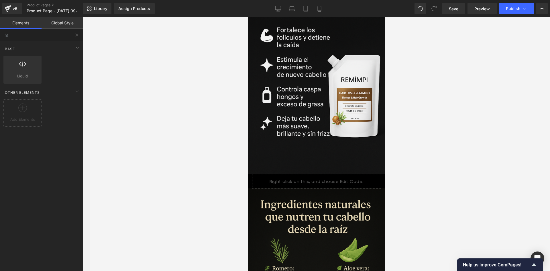
click at [419, 173] on div at bounding box center [316, 143] width 467 height 253
click at [463, 10] on link "Save" at bounding box center [453, 8] width 23 height 11
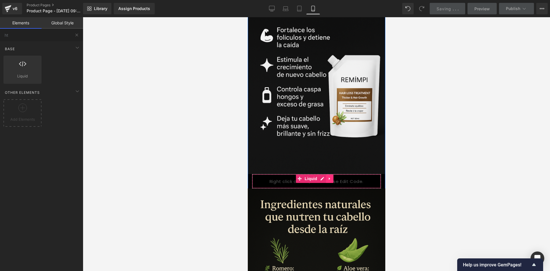
click at [332, 174] on link at bounding box center [328, 178] width 7 height 9
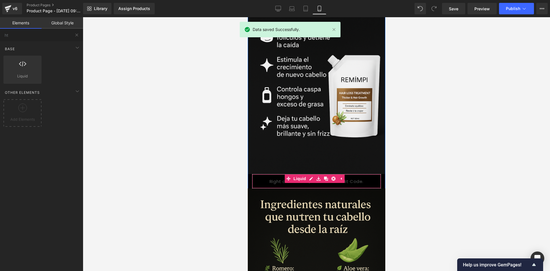
click at [348, 174] on div "Liquid" at bounding box center [316, 181] width 129 height 14
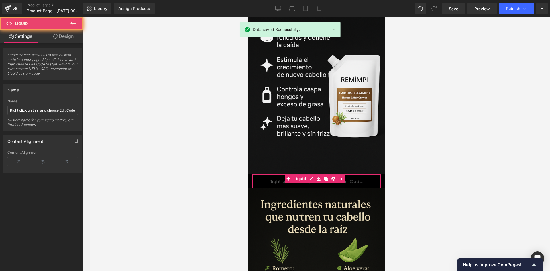
click at [348, 174] on div "Liquid" at bounding box center [316, 181] width 129 height 14
click at [271, 174] on div "Liquid" at bounding box center [316, 181] width 129 height 14
click at [277, 174] on div "Liquid" at bounding box center [316, 181] width 129 height 14
click at [475, 156] on div at bounding box center [316, 143] width 467 height 253
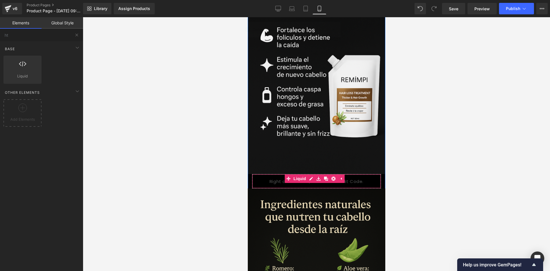
click at [299, 174] on div "Liquid" at bounding box center [316, 181] width 129 height 14
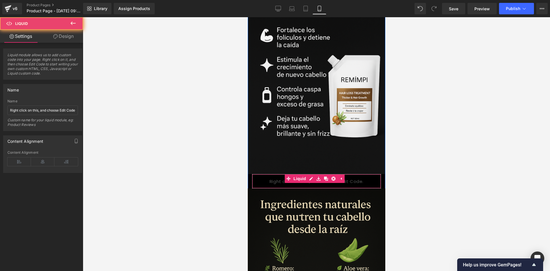
click at [301, 174] on div "Liquid" at bounding box center [316, 181] width 129 height 14
click at [299, 174] on link "Liquid" at bounding box center [306, 178] width 23 height 9
click at [292, 174] on div "Liquid" at bounding box center [316, 181] width 129 height 14
click at [289, 174] on div "Liquid" at bounding box center [316, 181] width 129 height 14
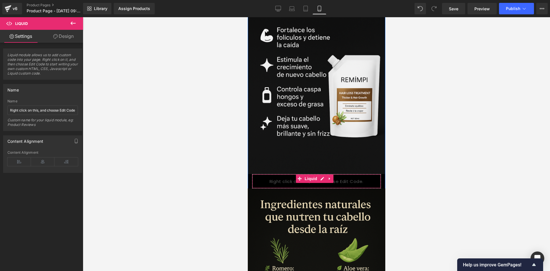
click at [289, 174] on div "Liquid" at bounding box center [316, 181] width 129 height 14
drag, startPoint x: 51, startPoint y: 35, endPoint x: 13, endPoint y: 34, distance: 37.8
click at [51, 35] on link "Design" at bounding box center [64, 36] width 42 height 13
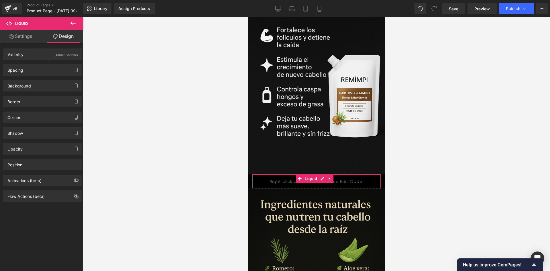
click at [13, 34] on icon at bounding box center [11, 36] width 5 height 5
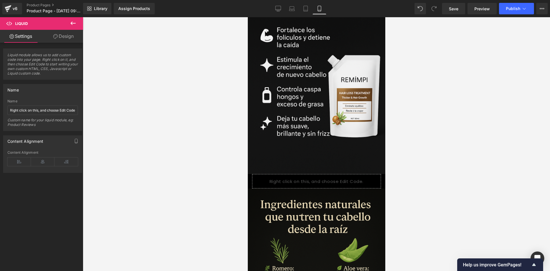
click at [158, 105] on div at bounding box center [316, 143] width 467 height 253
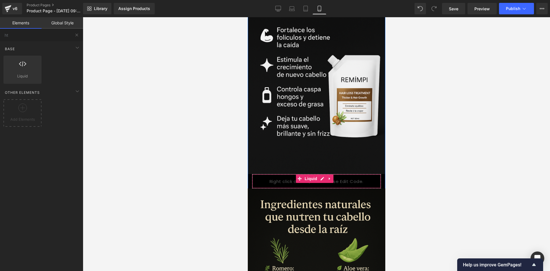
click at [325, 174] on div "Liquid" at bounding box center [316, 181] width 129 height 14
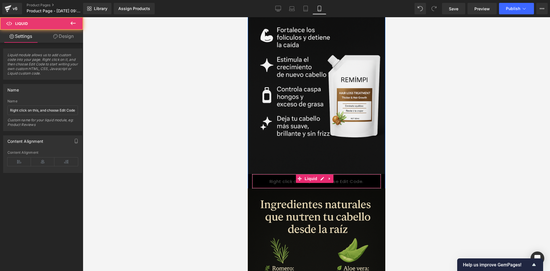
click at [325, 174] on div "Liquid" at bounding box center [316, 181] width 129 height 14
click at [355, 174] on div "Liquid" at bounding box center [316, 181] width 129 height 14
click at [346, 174] on div "Liquid" at bounding box center [316, 181] width 129 height 14
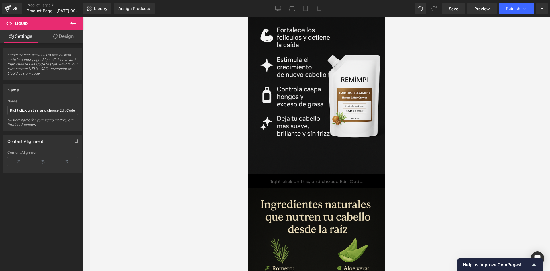
click at [214, 143] on div at bounding box center [316, 143] width 467 height 253
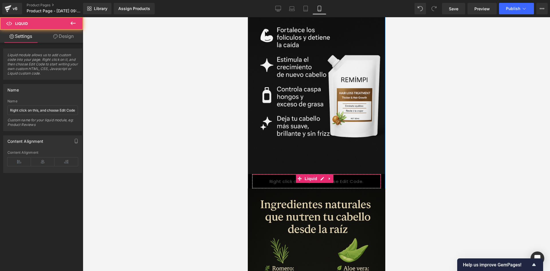
click at [273, 174] on div "Liquid" at bounding box center [316, 181] width 129 height 14
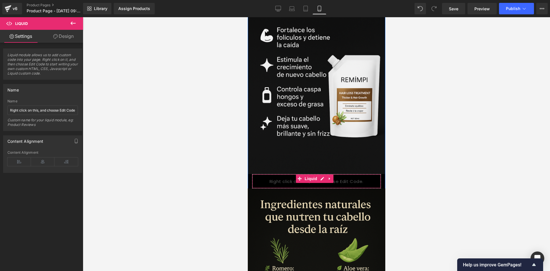
click at [273, 174] on div "Liquid" at bounding box center [316, 181] width 129 height 14
click at [285, 174] on div "Liquid" at bounding box center [316, 181] width 129 height 14
click at [286, 174] on div "Liquid" at bounding box center [316, 181] width 129 height 14
click at [305, 174] on span "Liquid" at bounding box center [310, 178] width 15 height 9
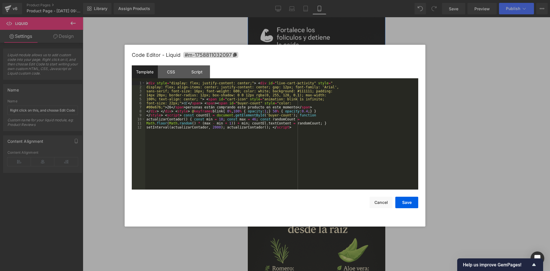
click at [319, 174] on div "Liquid" at bounding box center [316, 181] width 129 height 14
click at [170, 72] on div "CSS" at bounding box center [171, 71] width 26 height 13
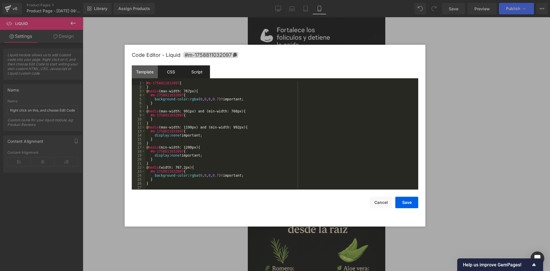
click at [194, 71] on div "Script" at bounding box center [197, 71] width 26 height 13
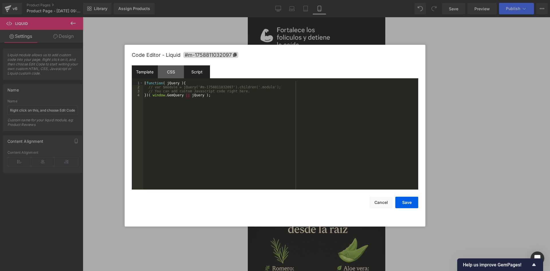
click at [149, 71] on div "Template" at bounding box center [145, 71] width 26 height 13
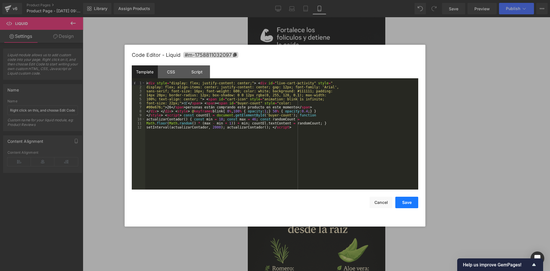
click at [409, 202] on button "Save" at bounding box center [406, 201] width 23 height 11
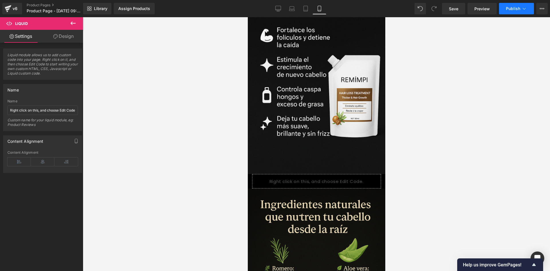
click at [512, 9] on span "Publish" at bounding box center [513, 8] width 14 height 5
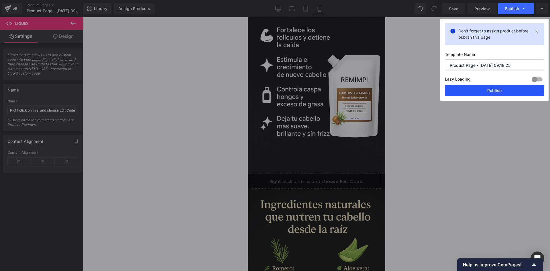
click at [480, 89] on button "Publish" at bounding box center [494, 90] width 99 height 11
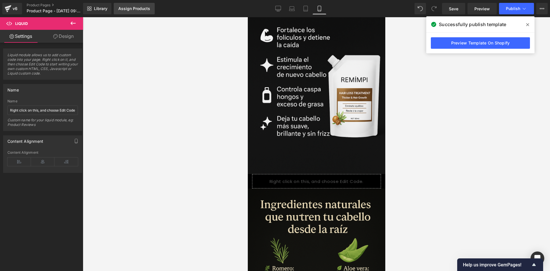
click at [136, 11] on link "Assign Products" at bounding box center [134, 8] width 41 height 11
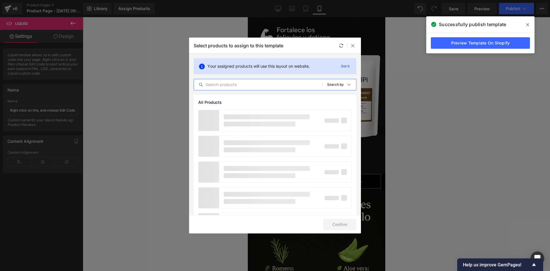
click at [226, 86] on input "text" at bounding box center [258, 84] width 128 height 7
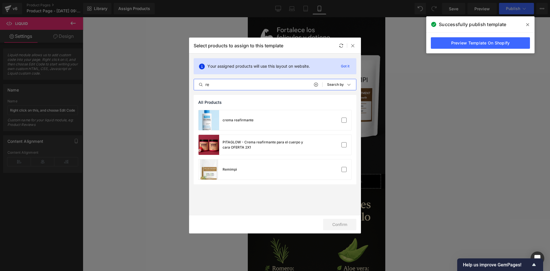
type input "re"
click at [259, 179] on div "crema reafirmante PITAGLOW - Crema reafirmante para el cuerpo y cara OFERTA 2X1…" at bounding box center [275, 147] width 163 height 74
click at [256, 175] on div "Remimpi" at bounding box center [274, 169] width 153 height 20
click at [327, 223] on button "Confirm" at bounding box center [339, 223] width 33 height 11
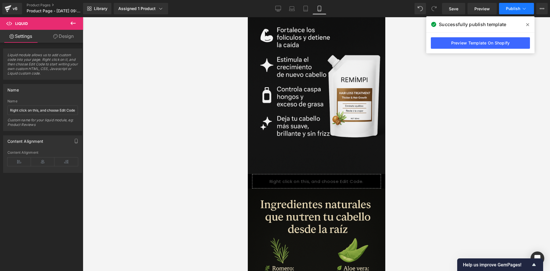
click at [506, 8] on span "Publish" at bounding box center [513, 8] width 14 height 5
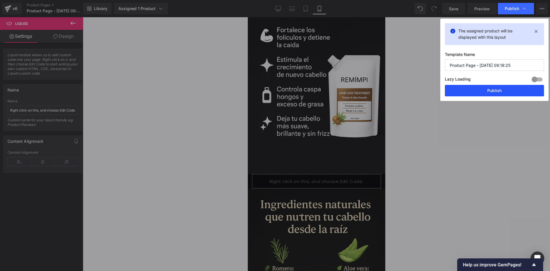
click at [475, 92] on button "Publish" at bounding box center [494, 90] width 99 height 11
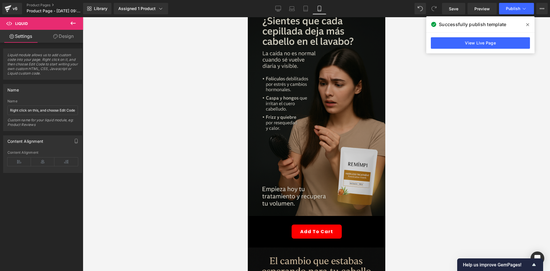
scroll to position [0, 0]
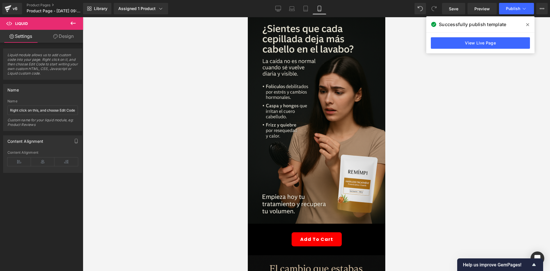
click at [70, 23] on icon at bounding box center [73, 23] width 7 height 7
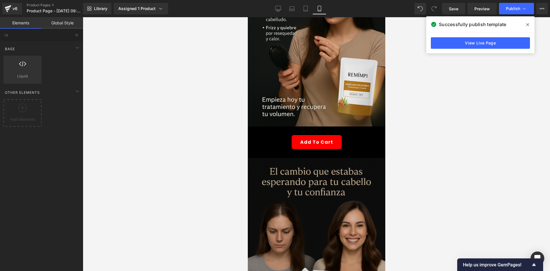
scroll to position [115, 0]
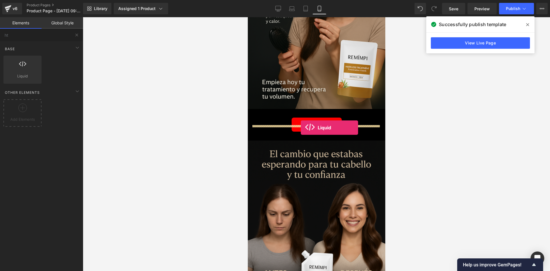
drag, startPoint x: 287, startPoint y: 91, endPoint x: 300, endPoint y: 127, distance: 38.3
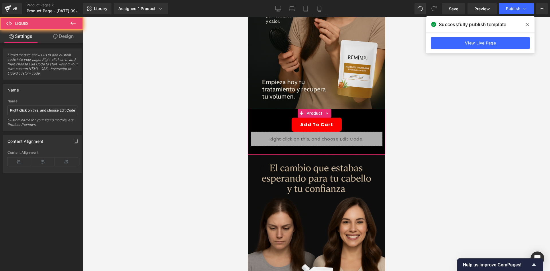
click at [291, 135] on div "Liquid" at bounding box center [316, 138] width 132 height 14
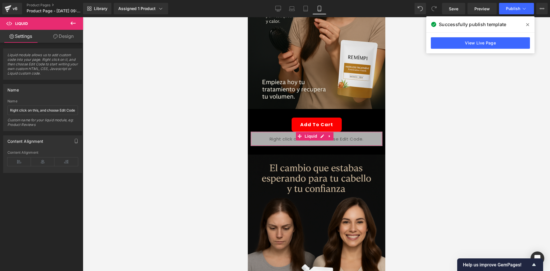
drag, startPoint x: 69, startPoint y: 45, endPoint x: 62, endPoint y: 37, distance: 10.2
click at [69, 45] on div "Liquid module allows us to add custom code into your page. Right click on it, a…" at bounding box center [43, 61] width 86 height 35
click at [62, 37] on link "Design" at bounding box center [64, 36] width 42 height 13
click at [0, 0] on div "Visibility" at bounding box center [0, 0] width 0 height 0
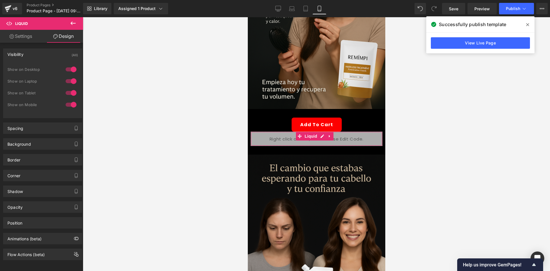
click at [67, 68] on div at bounding box center [71, 69] width 14 height 9
click at [68, 77] on div at bounding box center [71, 80] width 14 height 9
click at [72, 23] on icon at bounding box center [73, 23] width 7 height 7
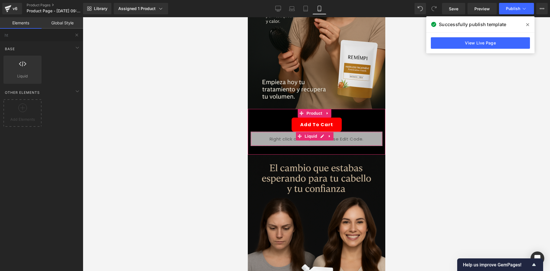
click at [273, 131] on div "Liquid" at bounding box center [316, 138] width 132 height 14
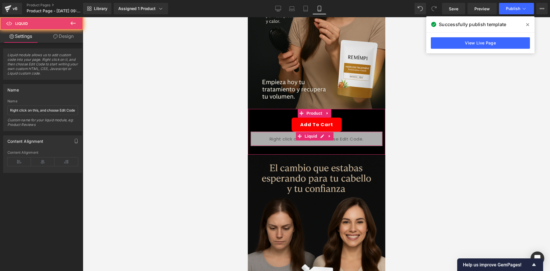
click at [273, 131] on div "Liquid" at bounding box center [316, 138] width 132 height 14
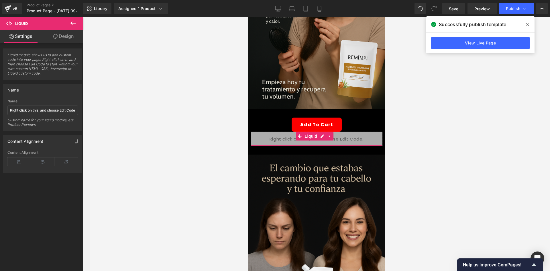
click at [59, 38] on link "Design" at bounding box center [64, 36] width 42 height 13
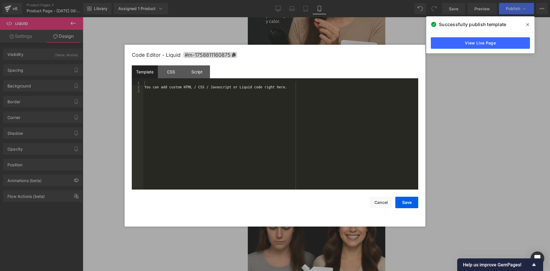
click at [320, 131] on div "Liquid" at bounding box center [316, 138] width 132 height 14
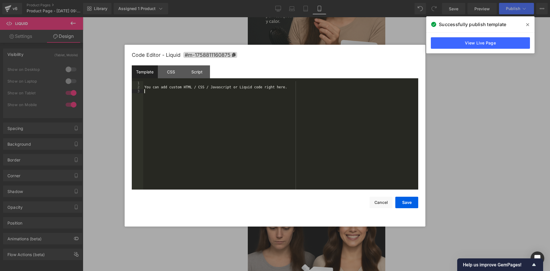
click at [223, 95] on div "You can add custom HTML / CSS / Javascript or Liquid code right here." at bounding box center [280, 139] width 275 height 116
click at [221, 95] on div "You can add custom HTML / CSS / Javascript or Liquid code right here." at bounding box center [280, 139] width 275 height 116
click at [212, 89] on div "You can add custom HTML / CSS / Javascript or Liquid code right here." at bounding box center [280, 139] width 275 height 116
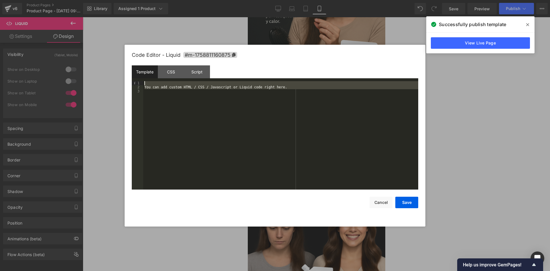
drag, startPoint x: 287, startPoint y: 99, endPoint x: 150, endPoint y: 83, distance: 137.5
click at [150, 83] on div "You can add custom HTML / CSS / Javascript or Liquid code right here." at bounding box center [280, 139] width 275 height 116
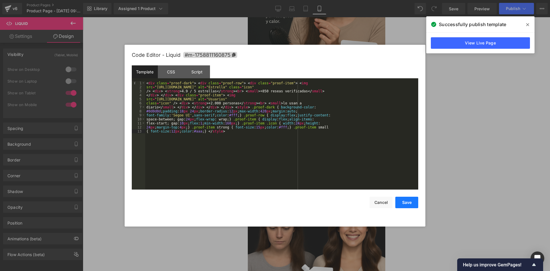
click at [410, 200] on button "Save" at bounding box center [406, 201] width 23 height 11
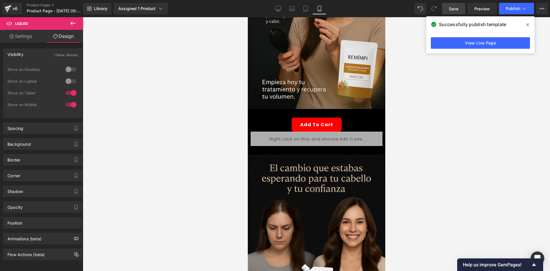
click at [455, 8] on span "Save" at bounding box center [453, 9] width 9 height 6
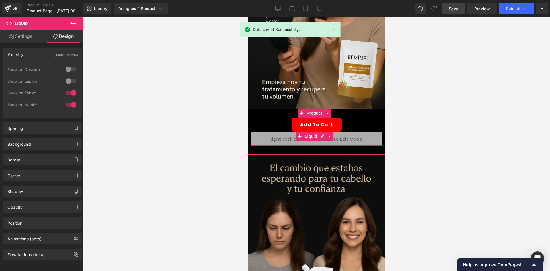
click at [268, 132] on div "Liquid" at bounding box center [316, 138] width 132 height 14
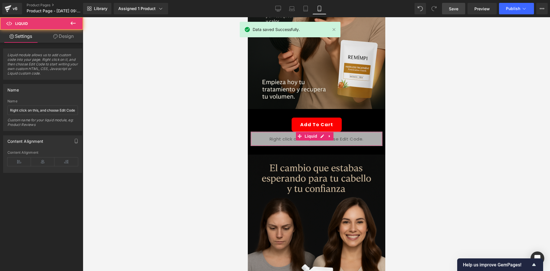
click at [61, 32] on link "Design" at bounding box center [64, 36] width 42 height 13
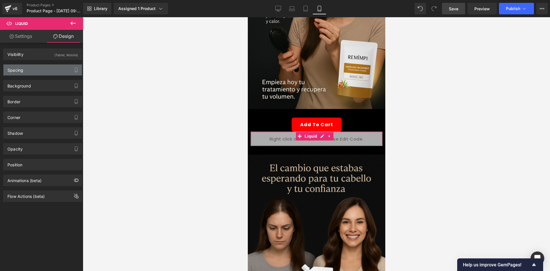
click at [25, 70] on div "Spacing" at bounding box center [42, 69] width 78 height 11
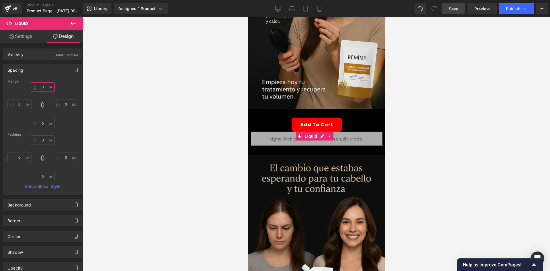
click at [45, 84] on input "0" at bounding box center [43, 86] width 24 height 9
type input "10"
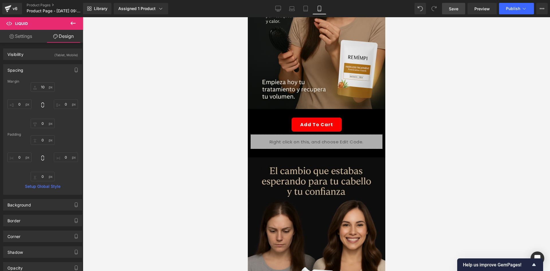
click at [175, 143] on div at bounding box center [316, 143] width 467 height 253
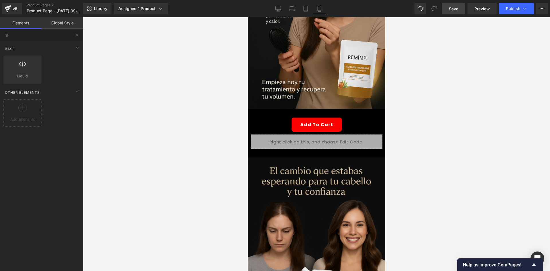
click at [460, 8] on link "Save" at bounding box center [453, 8] width 23 height 11
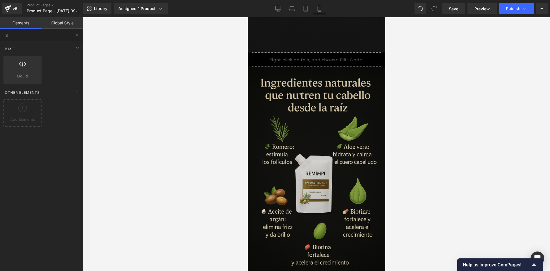
scroll to position [744, 0]
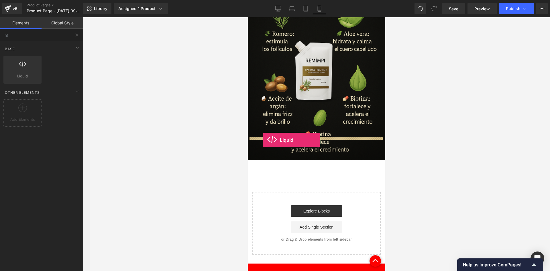
drag, startPoint x: 368, startPoint y: 119, endPoint x: 263, endPoint y: 140, distance: 108.0
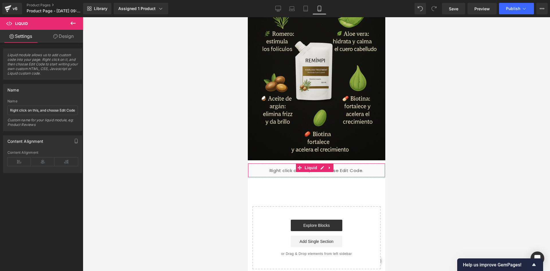
click at [67, 33] on link "Design" at bounding box center [64, 36] width 42 height 13
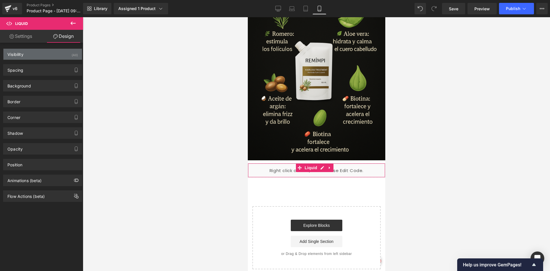
click at [66, 52] on div "Visibility (All)" at bounding box center [42, 54] width 78 height 11
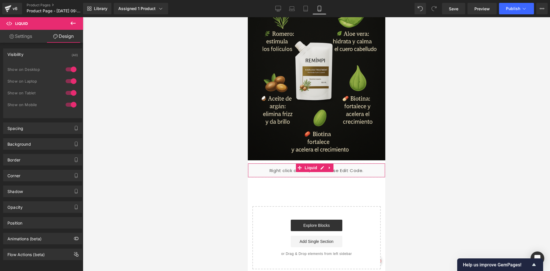
click at [70, 66] on div at bounding box center [71, 69] width 14 height 9
click at [72, 82] on div at bounding box center [71, 80] width 14 height 9
click at [41, 129] on div "Spacing" at bounding box center [42, 128] width 78 height 11
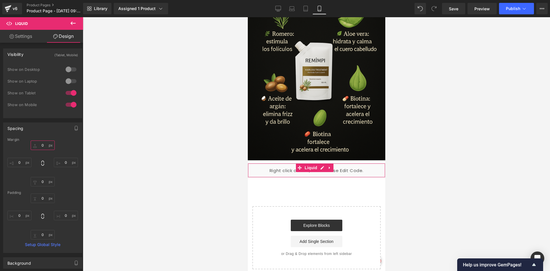
click at [44, 146] on input "0" at bounding box center [43, 144] width 24 height 9
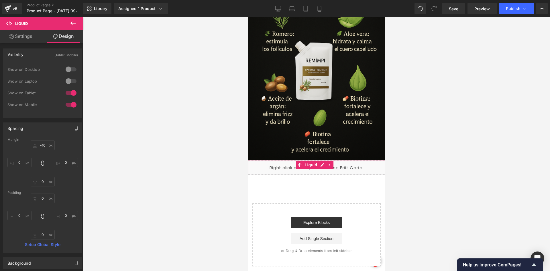
click at [19, 34] on link "Settings" at bounding box center [21, 36] width 42 height 13
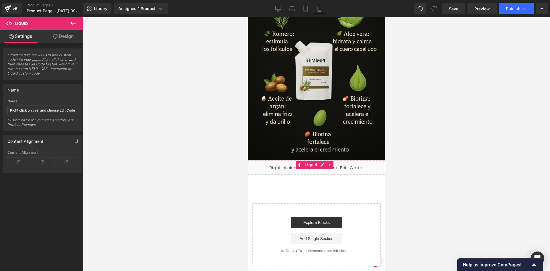
click at [53, 36] on icon at bounding box center [55, 36] width 5 height 5
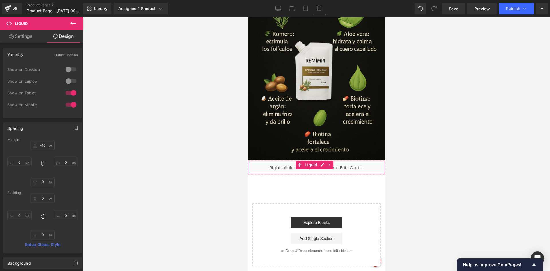
type input "-10"
type input "0"
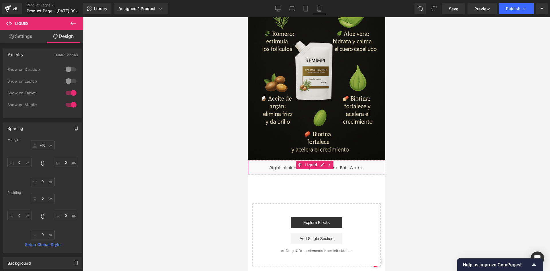
type input "0"
click at [53, 36] on icon at bounding box center [55, 36] width 5 height 5
click at [74, 23] on icon at bounding box center [72, 22] width 5 height 3
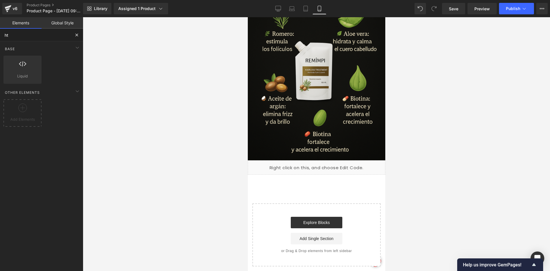
click at [53, 28] on div "Elements Global Style ht Base Row rows, columns, layouts, div Heading headings,…" at bounding box center [41, 145] width 83 height 256
click at [257, 160] on div "Liquid" at bounding box center [315, 167] width 137 height 14
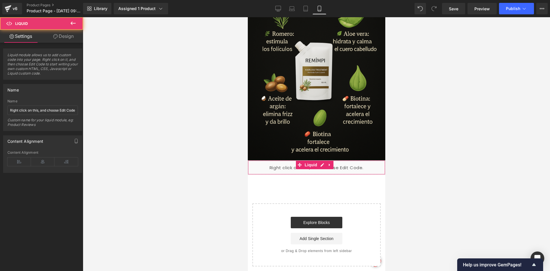
click at [50, 35] on link "Design" at bounding box center [64, 36] width 42 height 13
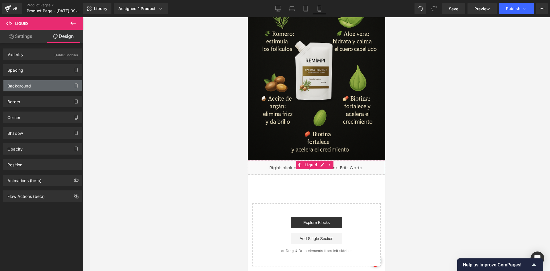
click at [23, 88] on div "Background" at bounding box center [42, 85] width 78 height 11
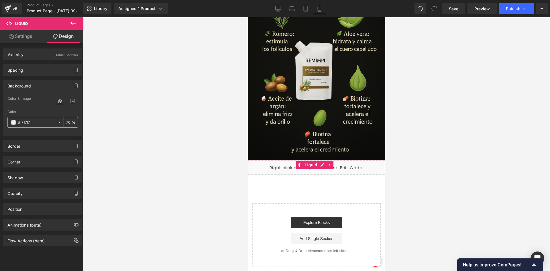
click at [11, 126] on div "#f7f7f7" at bounding box center [33, 122] width 50 height 10
click at [12, 123] on span at bounding box center [13, 122] width 5 height 5
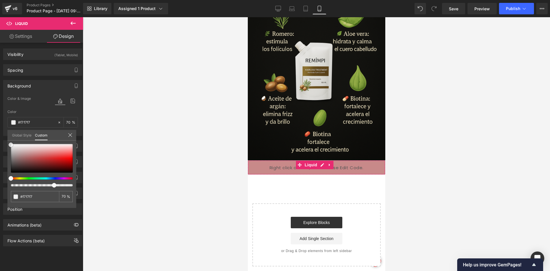
type input "#b15757"
type input "#000000"
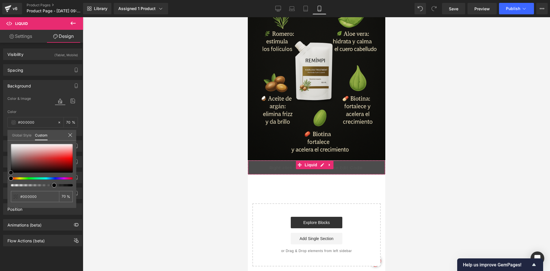
click at [8, 183] on div "#000000 70 %" at bounding box center [41, 176] width 69 height 64
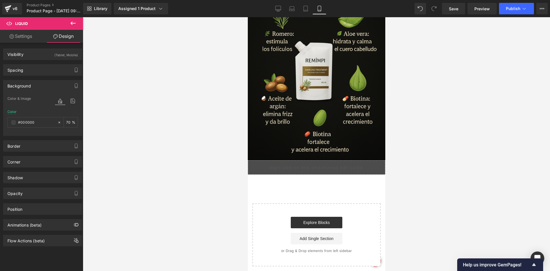
click at [319, 160] on div "Liquid" at bounding box center [315, 167] width 137 height 14
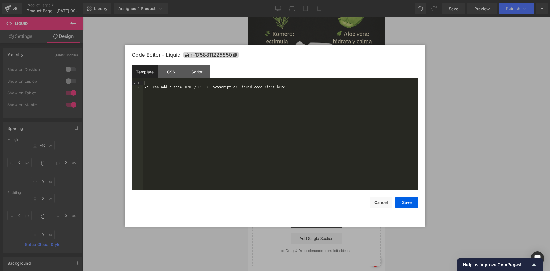
click at [174, 90] on div "You can add custom HTML / CSS / Javascript or Liquid code right here." at bounding box center [280, 139] width 275 height 116
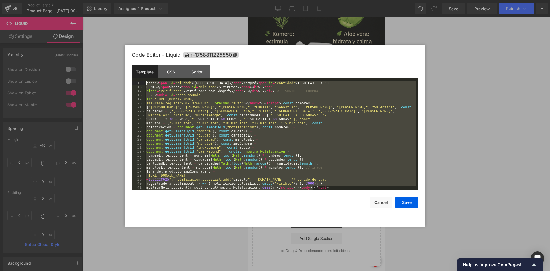
drag, startPoint x: 323, startPoint y: 185, endPoint x: 142, endPoint y: 83, distance: 207.8
click at [142, 83] on pre "15 16 17 18 19 20 21 22 23 24 25 26 27 28 29 30 31 32 33 34 35 36 37 38 39 40 4…" at bounding box center [275, 135] width 286 height 108
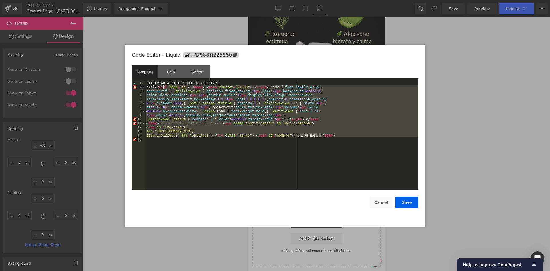
drag, startPoint x: 277, startPoint y: 140, endPoint x: 158, endPoint y: 80, distance: 133.3
click at [158, 80] on div "Template CSS Script Data 1 2 3 4 5 6 7 8 9 10 11 12 13 14 15 "(ADAPTAR A CADA P…" at bounding box center [275, 127] width 286 height 124
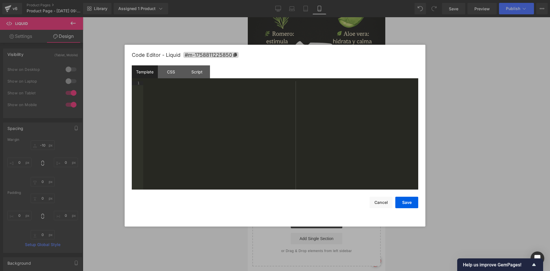
click at [171, 98] on div at bounding box center [280, 139] width 275 height 116
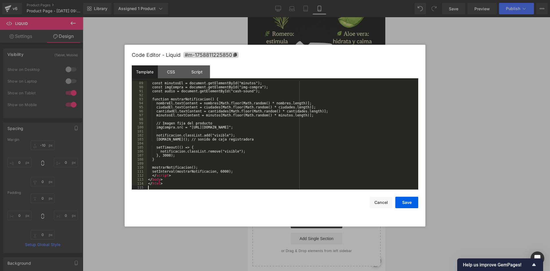
scroll to position [353, 0]
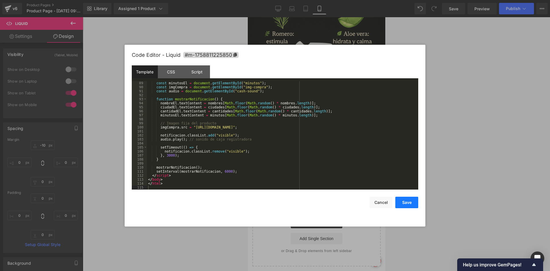
click at [407, 200] on button "Save" at bounding box center [406, 201] width 23 height 11
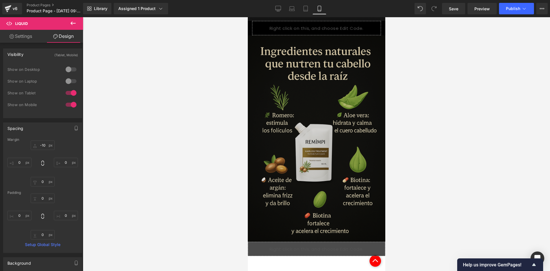
scroll to position [658, 0]
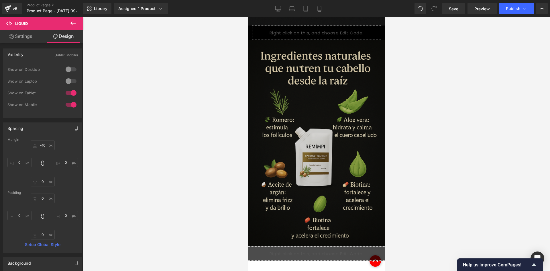
click at [270, 119] on img at bounding box center [315, 143] width 137 height 206
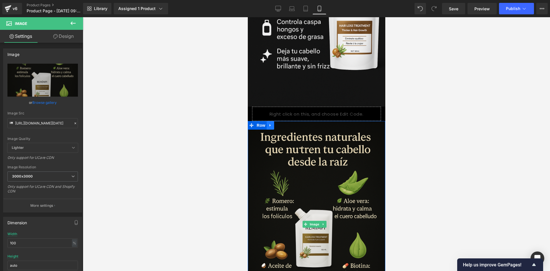
scroll to position [573, 0]
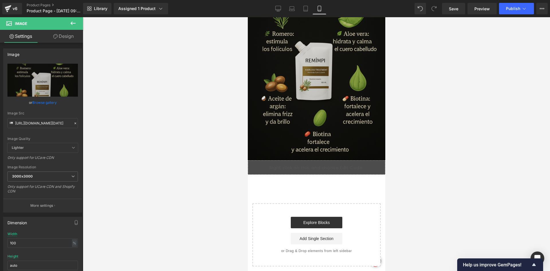
click at [287, 104] on img at bounding box center [315, 57] width 137 height 206
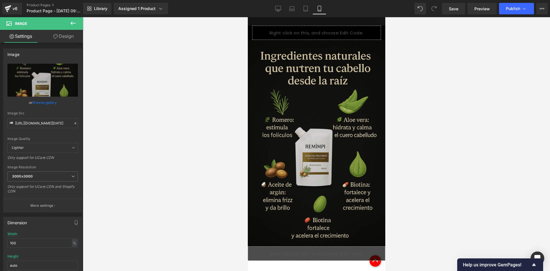
scroll to position [601, 0]
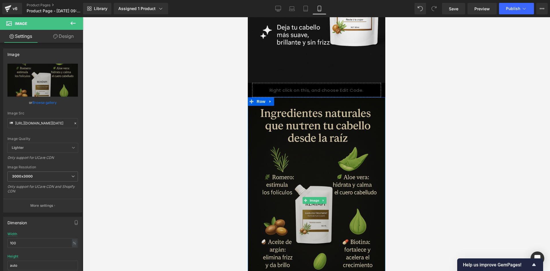
click at [265, 97] on img at bounding box center [315, 200] width 137 height 206
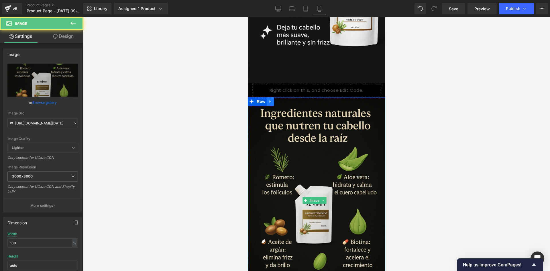
click at [266, 97] on link at bounding box center [269, 101] width 7 height 9
click at [274, 97] on link at bounding box center [277, 101] width 7 height 9
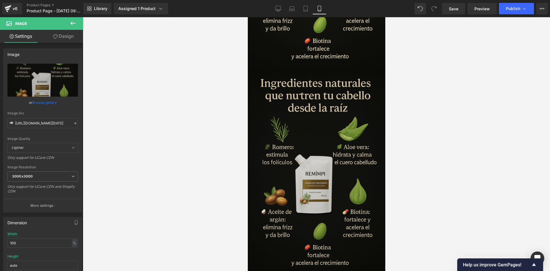
click at [305, 128] on img at bounding box center [315, 170] width 137 height 206
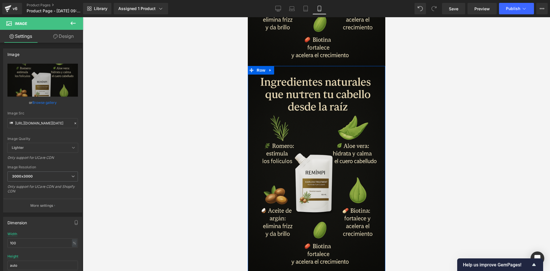
scroll to position [810, 0]
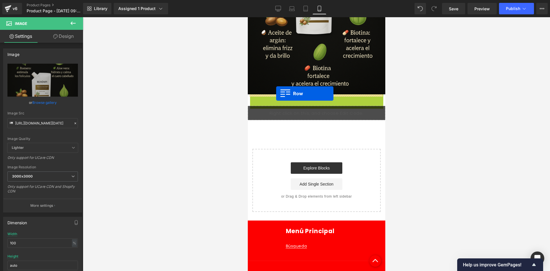
drag, startPoint x: 252, startPoint y: 44, endPoint x: 276, endPoint y: 93, distance: 54.5
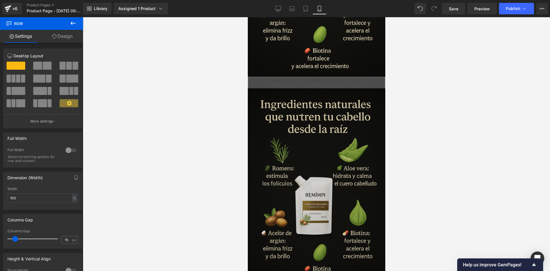
scroll to position [838, 0]
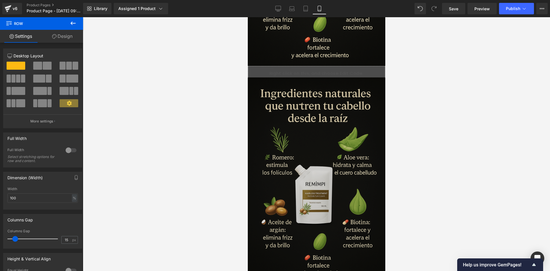
click at [295, 110] on img at bounding box center [315, 180] width 137 height 206
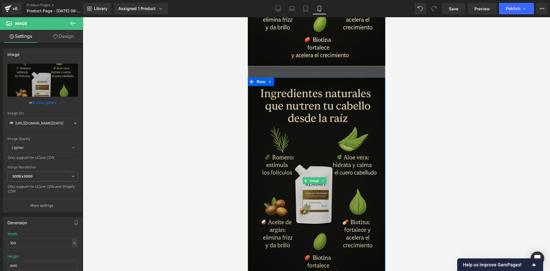
click at [289, 134] on img at bounding box center [315, 180] width 137 height 206
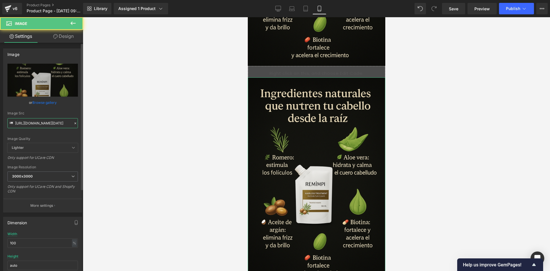
click at [49, 124] on input "[URL][DOMAIN_NAME][DATE]" at bounding box center [42, 123] width 70 height 10
click at [48, 125] on input "[URL][DOMAIN_NAME][DATE]" at bounding box center [42, 123] width 70 height 10
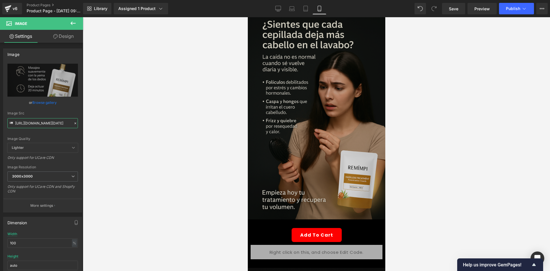
scroll to position [0, 0]
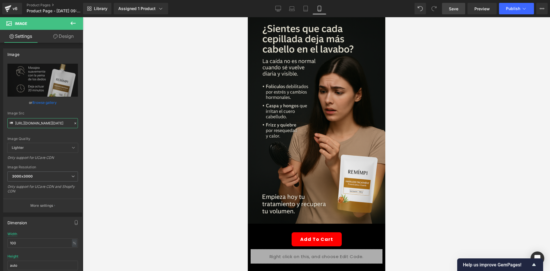
type input "[URL][DOMAIN_NAME][DATE]"
click at [450, 11] on span "Save" at bounding box center [453, 9] width 9 height 6
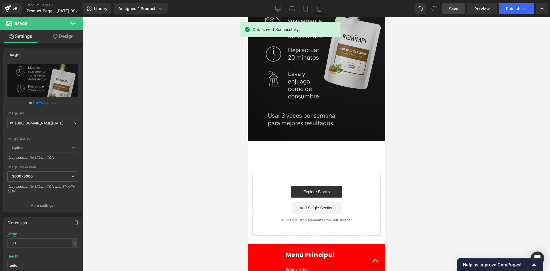
scroll to position [998, 0]
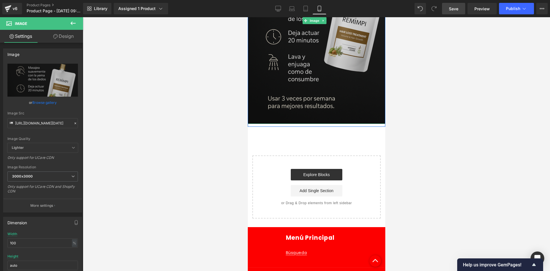
click at [299, 82] on img at bounding box center [315, 21] width 137 height 206
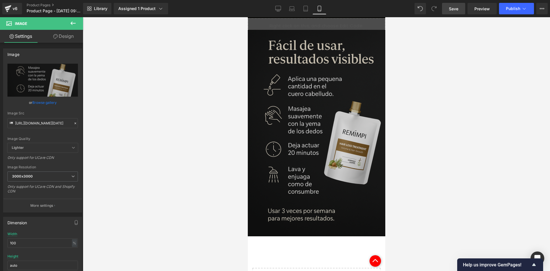
scroll to position [855, 0]
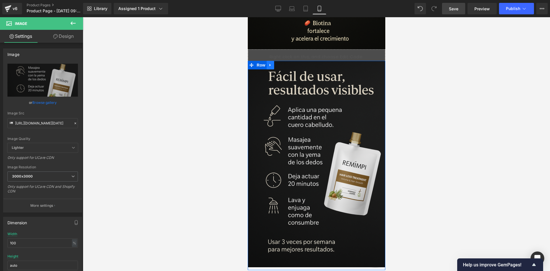
click at [269, 64] on icon at bounding box center [269, 65] width 1 height 3
click at [277, 63] on icon at bounding box center [277, 65] width 4 height 4
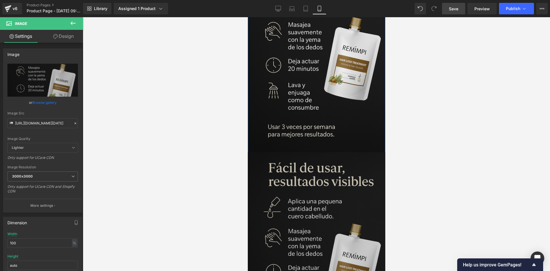
click at [312, 152] on img at bounding box center [315, 255] width 137 height 206
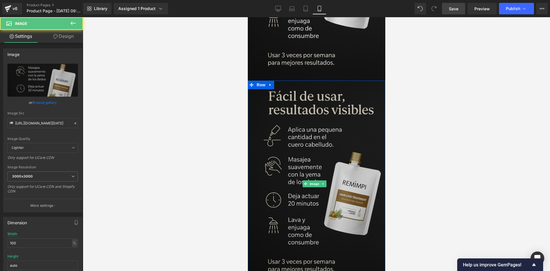
scroll to position [1050, 0]
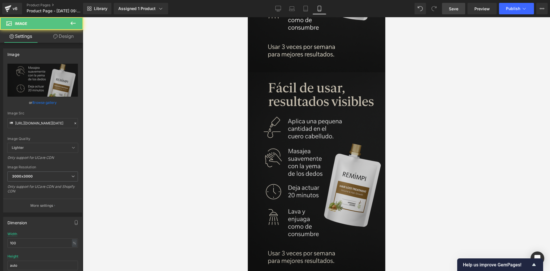
click at [283, 107] on img at bounding box center [315, 175] width 137 height 206
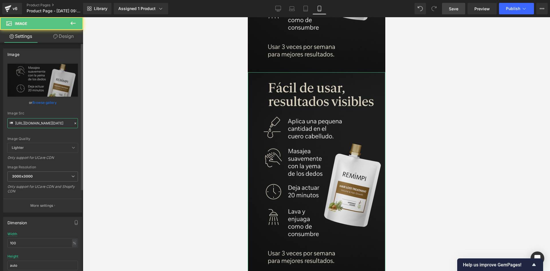
click at [51, 127] on input "[URL][DOMAIN_NAME][DATE]" at bounding box center [42, 123] width 70 height 10
paste input "[URL][DOMAIN_NAME][DATE]"
type input "[URL][DOMAIN_NAME][DATE]"
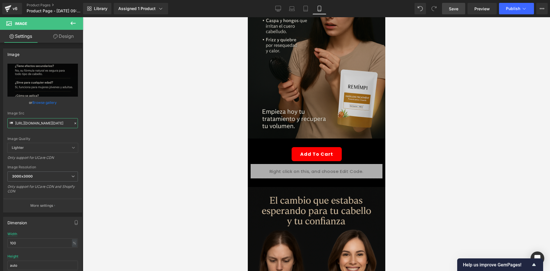
scroll to position [0, 0]
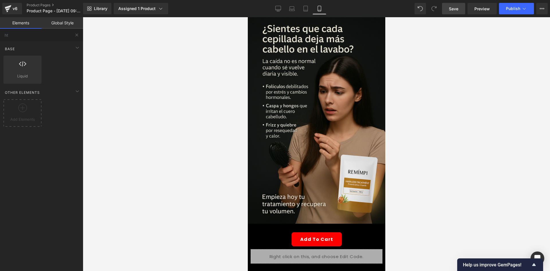
click at [450, 17] on div at bounding box center [316, 143] width 467 height 253
click at [451, 15] on div "Library Assigned 1 Product Product Preview Remimpi Manage assigned products Mob…" at bounding box center [316, 8] width 467 height 17
click at [456, 11] on span "Save" at bounding box center [453, 9] width 9 height 6
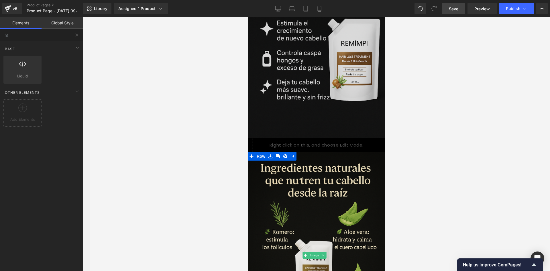
scroll to position [544, 0]
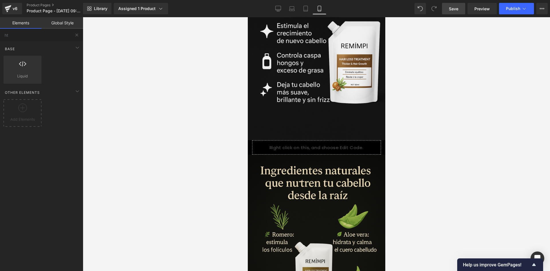
click at [64, 25] on link "Global Style" at bounding box center [63, 22] width 42 height 11
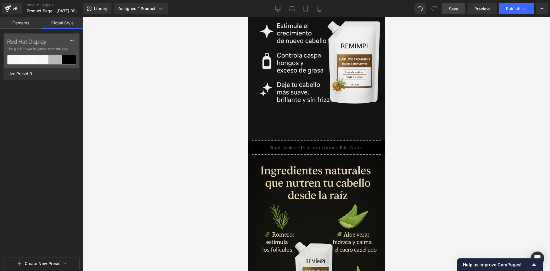
click at [31, 23] on link "Elements" at bounding box center [21, 22] width 42 height 11
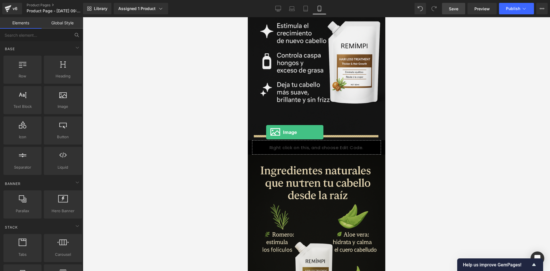
drag, startPoint x: 312, startPoint y: 121, endPoint x: 266, endPoint y: 132, distance: 47.6
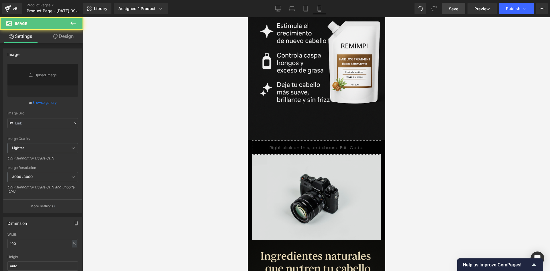
type input "//[DOMAIN_NAME][URL]"
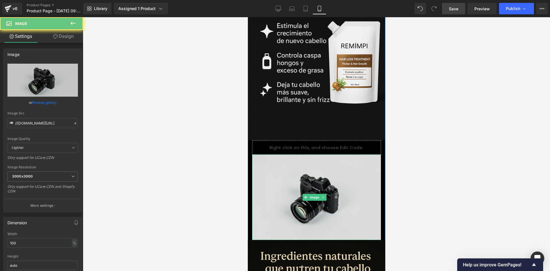
click at [281, 154] on img at bounding box center [316, 196] width 129 height 85
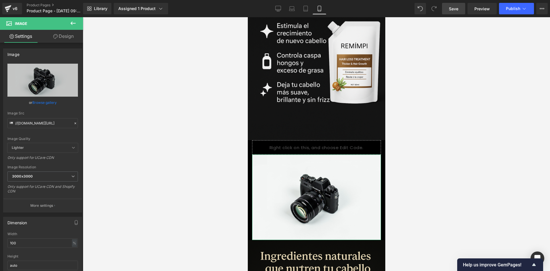
click at [65, 38] on link "Design" at bounding box center [64, 36] width 42 height 13
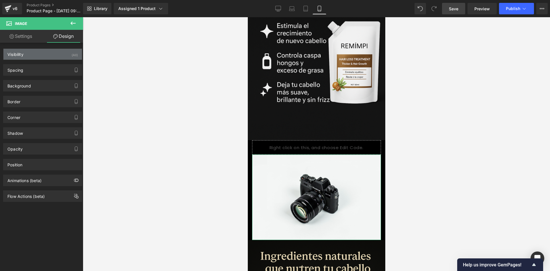
type input "0"
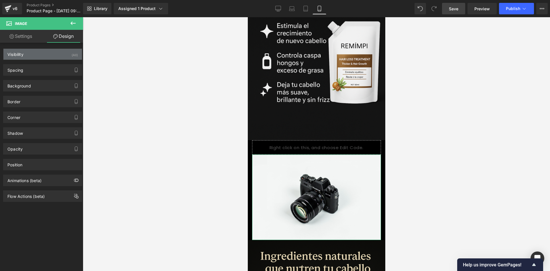
type input "0"
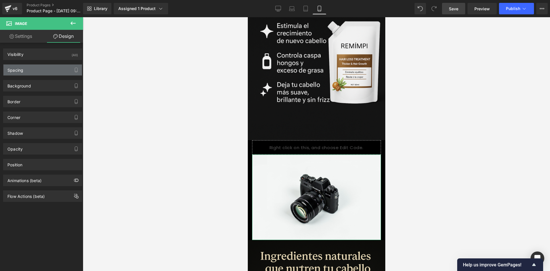
click at [49, 66] on div "Spacing" at bounding box center [42, 69] width 78 height 11
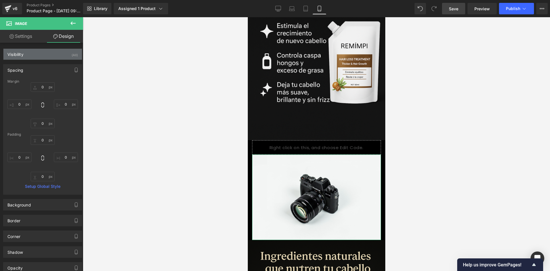
click at [49, 51] on div "Visibility (All)" at bounding box center [42, 54] width 78 height 11
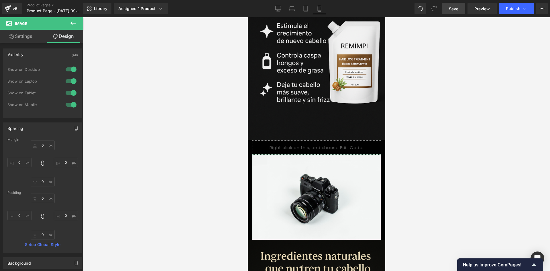
click at [64, 68] on div at bounding box center [71, 69] width 14 height 9
click at [67, 77] on div at bounding box center [71, 80] width 14 height 9
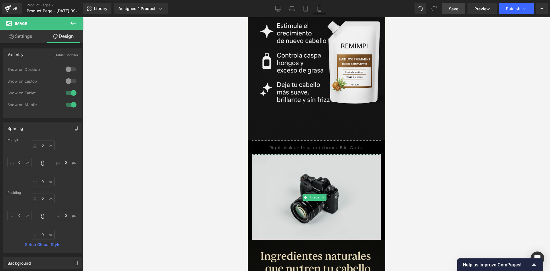
click at [330, 156] on img at bounding box center [316, 196] width 129 height 85
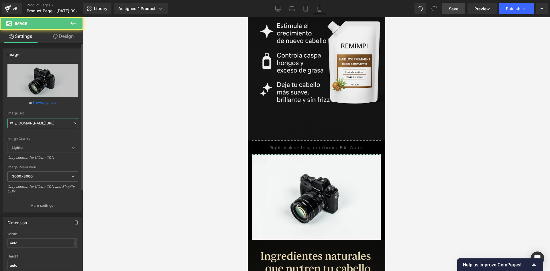
click at [37, 125] on input "//[DOMAIN_NAME][URL]" at bounding box center [42, 123] width 70 height 10
type input "[URL][DOMAIN_NAME]"
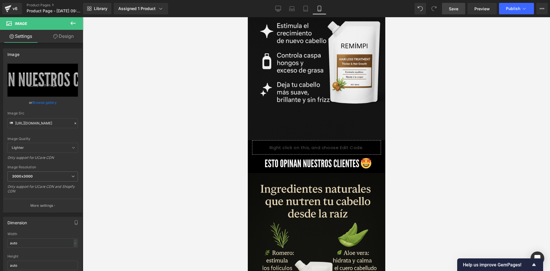
click at [437, 129] on div at bounding box center [316, 143] width 467 height 253
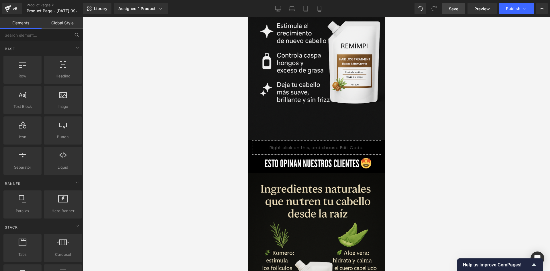
click at [437, 128] on div at bounding box center [316, 143] width 467 height 253
click at [195, 138] on div at bounding box center [316, 143] width 467 height 253
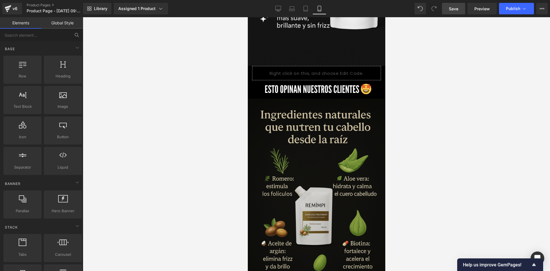
scroll to position [614, 0]
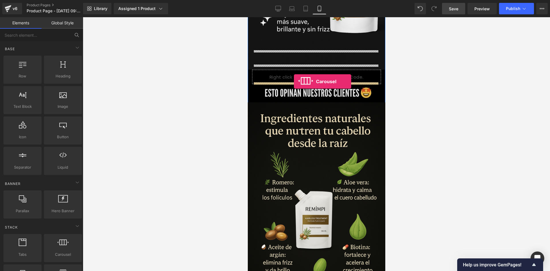
drag, startPoint x: 307, startPoint y: 261, endPoint x: 293, endPoint y: 81, distance: 180.3
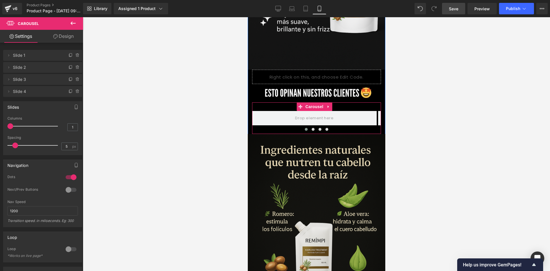
click at [289, 102] on div "‹ › [GEOGRAPHIC_DATA]" at bounding box center [316, 117] width 129 height 31
drag, startPoint x: 78, startPoint y: 41, endPoint x: 67, endPoint y: 52, distance: 16.0
click at [78, 41] on link "Design" at bounding box center [64, 36] width 42 height 13
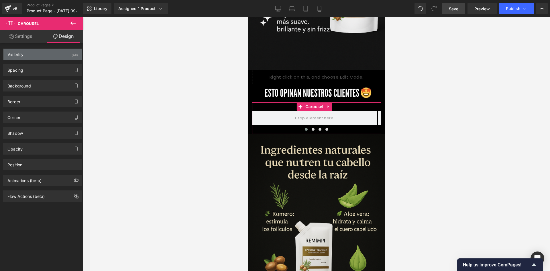
click at [61, 54] on div "Visibility (All)" at bounding box center [42, 54] width 78 height 11
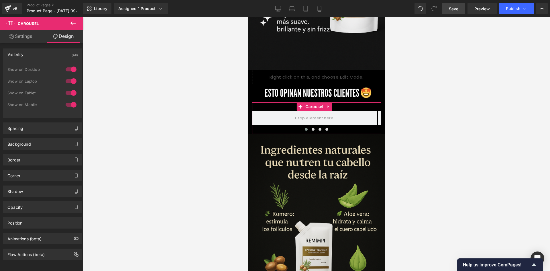
drag, startPoint x: 67, startPoint y: 66, endPoint x: 67, endPoint y: 76, distance: 9.7
click at [66, 66] on div at bounding box center [71, 69] width 14 height 9
click at [67, 82] on div at bounding box center [71, 80] width 14 height 9
click at [276, 102] on div "‹ › [GEOGRAPHIC_DATA]" at bounding box center [316, 117] width 129 height 31
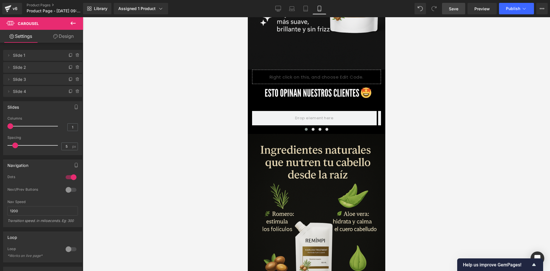
click at [79, 20] on button at bounding box center [73, 23] width 20 height 13
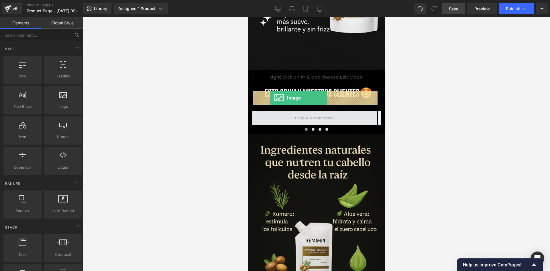
drag, startPoint x: 342, startPoint y: 117, endPoint x: 270, endPoint y: 98, distance: 75.3
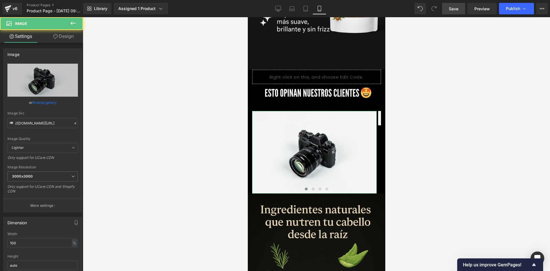
click at [62, 38] on link "Design" at bounding box center [64, 36] width 42 height 13
click at [0, 0] on div "Visibility" at bounding box center [0, 0] width 0 height 0
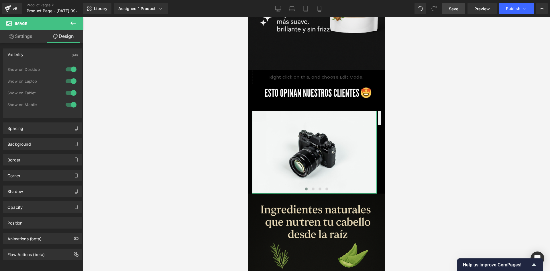
click at [66, 73] on div at bounding box center [71, 69] width 14 height 9
click at [68, 87] on div "Show on Laptop" at bounding box center [42, 84] width 70 height 12
click at [68, 82] on div at bounding box center [71, 80] width 14 height 9
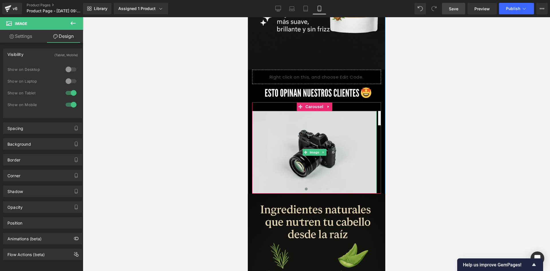
click at [259, 137] on img at bounding box center [314, 152] width 125 height 82
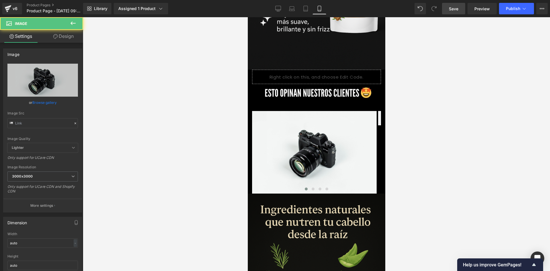
type input "//[DOMAIN_NAME][URL]"
click at [57, 120] on input "//[DOMAIN_NAME][URL]" at bounding box center [42, 123] width 70 height 10
click at [60, 120] on input "//[DOMAIN_NAME][URL]" at bounding box center [42, 123] width 70 height 10
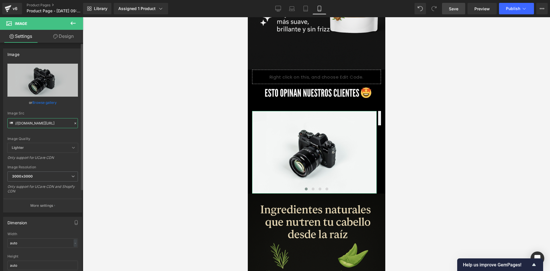
click at [60, 120] on input "//[DOMAIN_NAME][URL]" at bounding box center [42, 123] width 70 height 10
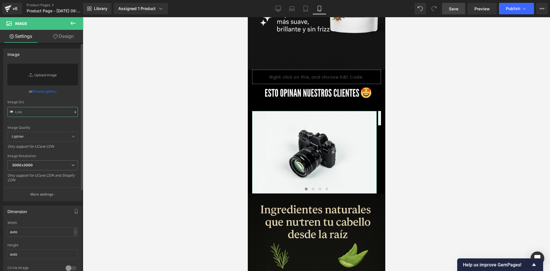
type input "[URL][DOMAIN_NAME]"
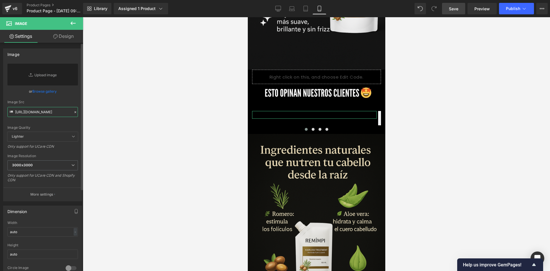
scroll to position [0, 2]
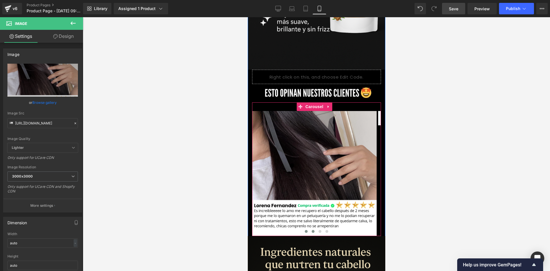
click at [312, 228] on button at bounding box center [312, 231] width 7 height 6
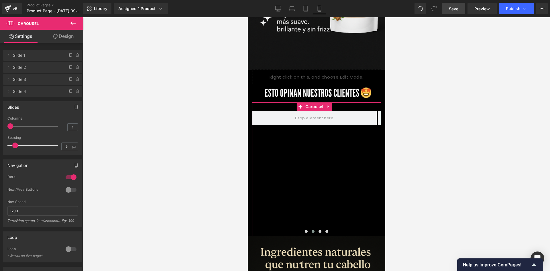
click at [75, 27] on button at bounding box center [73, 23] width 20 height 13
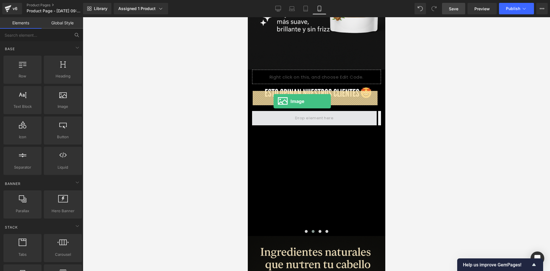
drag, startPoint x: 313, startPoint y: 114, endPoint x: 273, endPoint y: 101, distance: 41.8
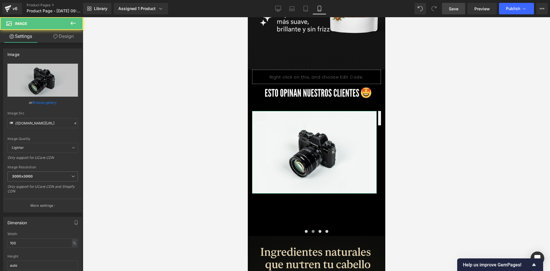
click at [60, 42] on link "Design" at bounding box center [64, 36] width 42 height 13
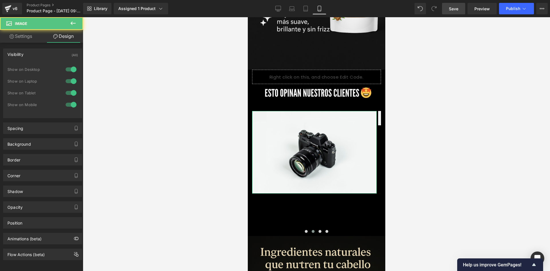
click at [72, 55] on div "(All)" at bounding box center [75, 53] width 6 height 9
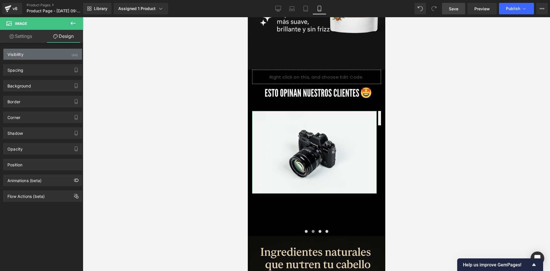
click at [66, 58] on div "Visibility (All)" at bounding box center [42, 54] width 78 height 11
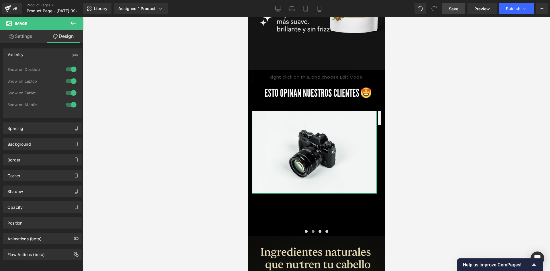
click at [73, 80] on div at bounding box center [71, 80] width 14 height 9
click at [66, 67] on div at bounding box center [71, 69] width 14 height 9
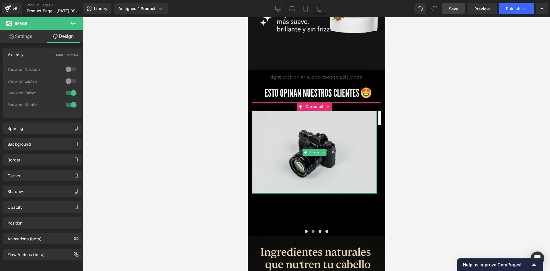
click at [303, 114] on img at bounding box center [314, 152] width 125 height 82
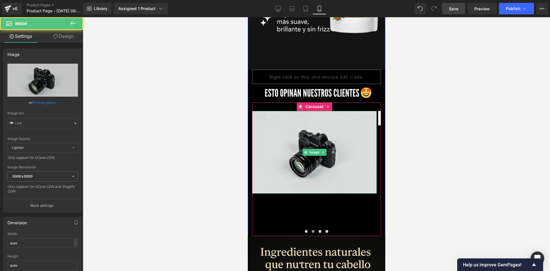
type input "//[DOMAIN_NAME][URL]"
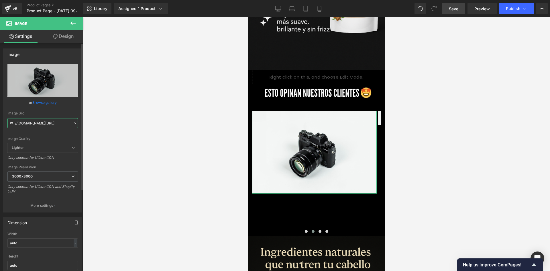
click at [34, 121] on input "//[DOMAIN_NAME][URL]" at bounding box center [42, 123] width 70 height 10
type input "[URL][DOMAIN_NAME]"
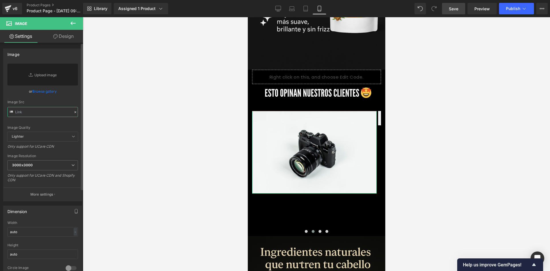
scroll to position [0, 0]
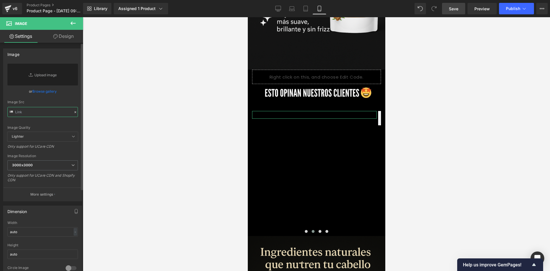
click at [37, 114] on input "text" at bounding box center [42, 112] width 70 height 10
type input "[URL][DOMAIN_NAME]"
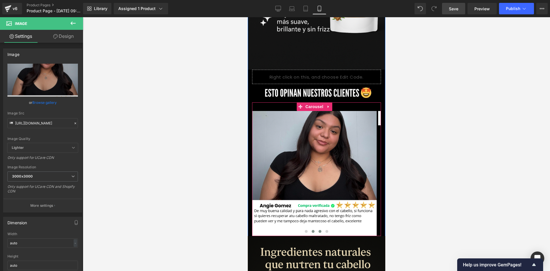
click at [318, 230] on span at bounding box center [319, 231] width 3 height 3
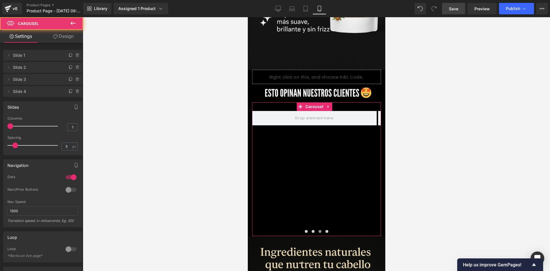
click at [66, 35] on link "Design" at bounding box center [64, 36] width 42 height 13
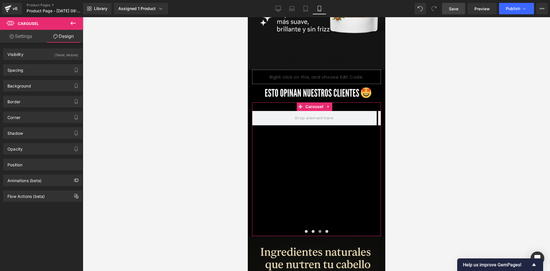
click at [67, 54] on div "(Tablet, Mobile)" at bounding box center [65, 53] width 23 height 9
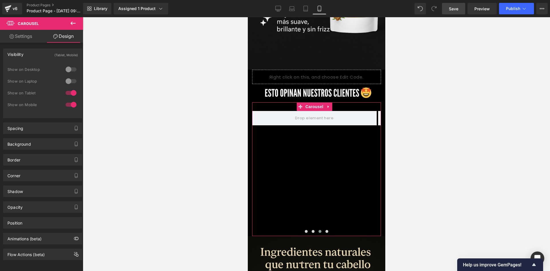
click at [74, 18] on button at bounding box center [73, 23] width 20 height 13
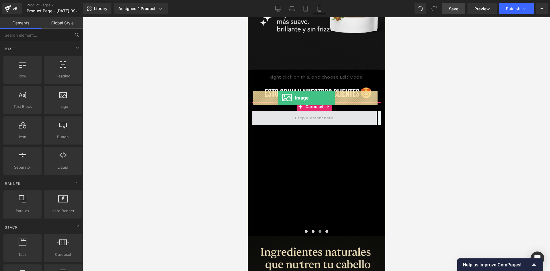
drag, startPoint x: 311, startPoint y: 117, endPoint x: 277, endPoint y: 98, distance: 38.5
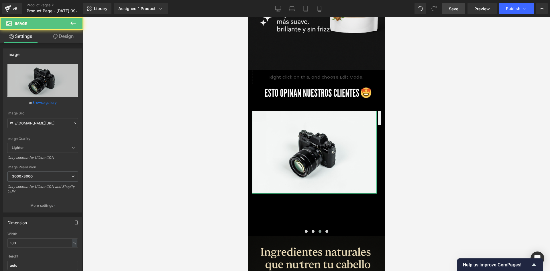
click at [63, 40] on link "Design" at bounding box center [64, 36] width 42 height 13
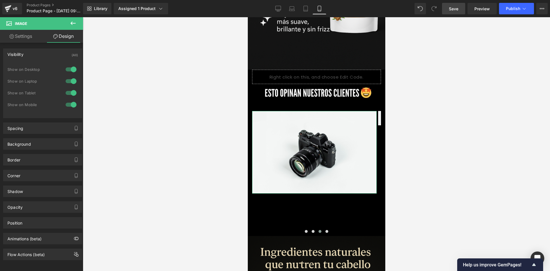
click at [67, 56] on div "Visibility (All)" at bounding box center [42, 54] width 78 height 11
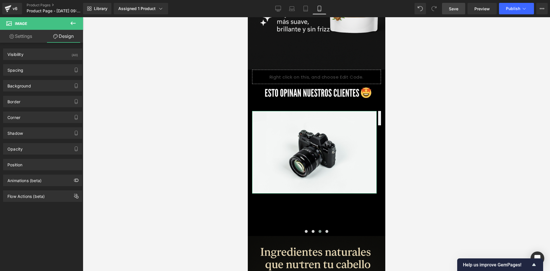
click at [61, 60] on div "Visibility (All) 0|0|0|0 1 Show on Desktop 1 Show on Laptop 1 Show on Tablet 1 …" at bounding box center [43, 122] width 86 height 159
click at [59, 57] on div "Visibility (All)" at bounding box center [42, 54] width 78 height 11
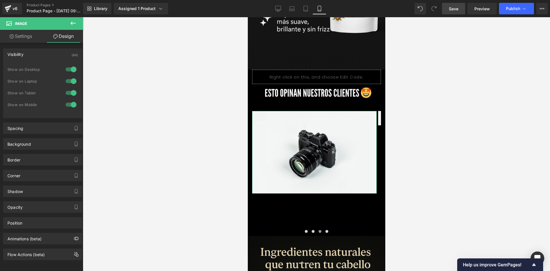
click at [66, 67] on div at bounding box center [71, 69] width 14 height 9
click at [70, 81] on div at bounding box center [71, 80] width 14 height 9
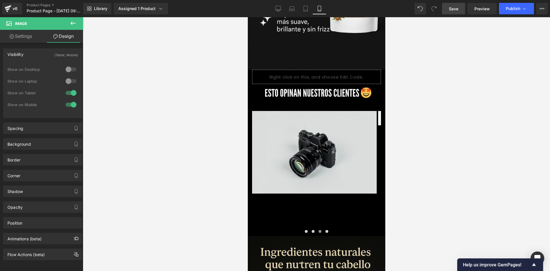
click at [270, 121] on img at bounding box center [314, 152] width 125 height 82
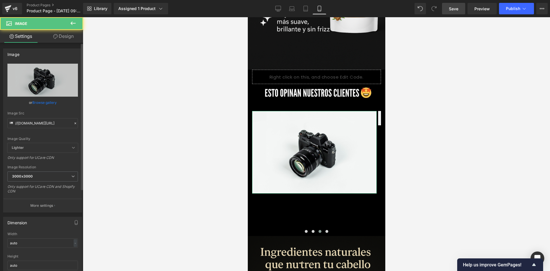
click at [18, 128] on div "Image Quality Lighter Lightest Lighter Lighter Lightest Only support for UCare …" at bounding box center [42, 103] width 70 height 79
click at [27, 126] on input "//[DOMAIN_NAME][URL]" at bounding box center [42, 123] width 70 height 10
type input "[URL][DOMAIN_NAME]"
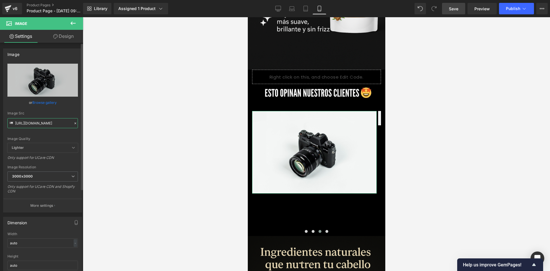
scroll to position [0, 1]
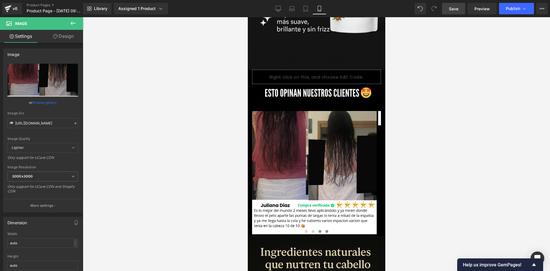
click at [325, 230] on span at bounding box center [326, 231] width 3 height 3
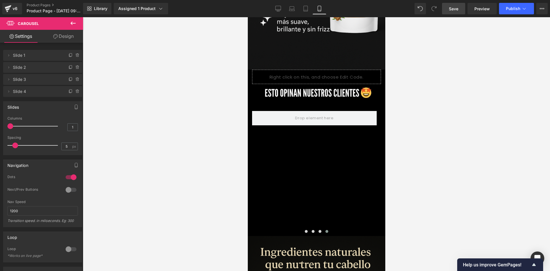
click at [76, 25] on button at bounding box center [73, 23] width 20 height 13
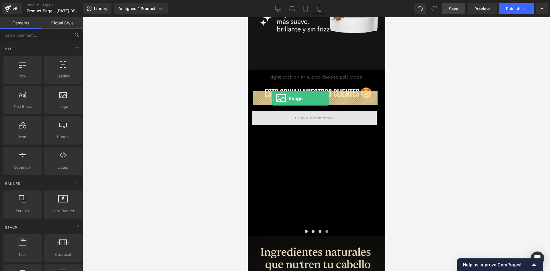
drag, startPoint x: 312, startPoint y: 121, endPoint x: 275, endPoint y: 98, distance: 43.8
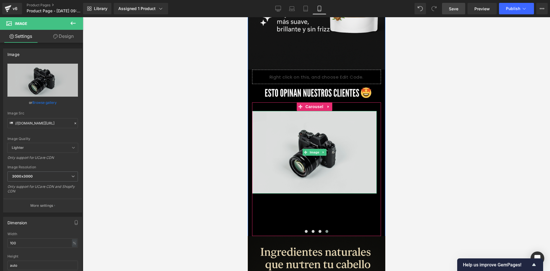
click at [276, 129] on img at bounding box center [314, 152] width 125 height 82
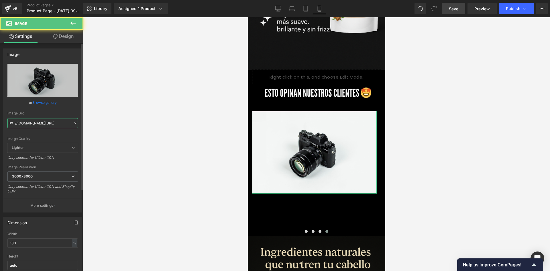
click at [53, 126] on input "//[DOMAIN_NAME][URL]" at bounding box center [42, 123] width 70 height 10
paste input "[URL][DOMAIN_NAME]"
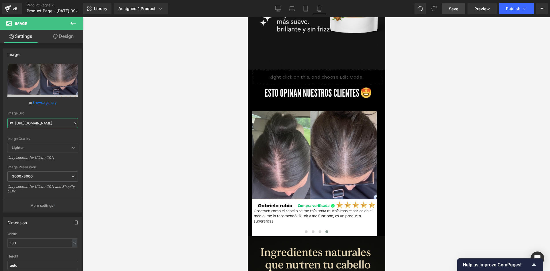
type input "[URL][DOMAIN_NAME]"
click at [71, 26] on icon at bounding box center [73, 23] width 7 height 7
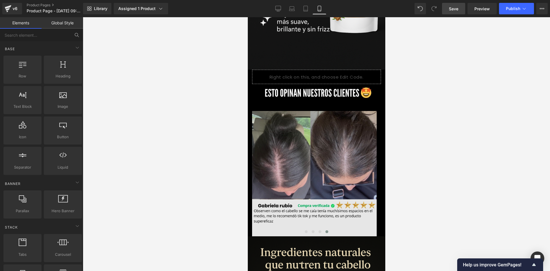
click at [272, 137] on img at bounding box center [314, 173] width 125 height 125
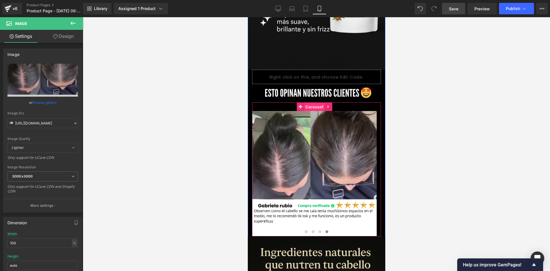
click at [311, 102] on span "Carousel" at bounding box center [313, 106] width 21 height 9
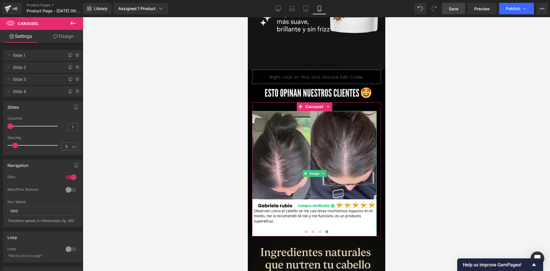
drag, startPoint x: 69, startPoint y: 93, endPoint x: 136, endPoint y: 0, distance: 114.2
click at [69, 92] on icon at bounding box center [70, 91] width 5 height 5
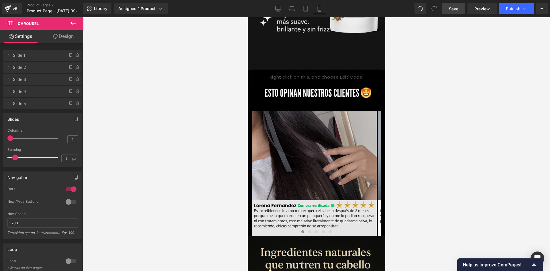
click at [279, 111] on img at bounding box center [314, 173] width 125 height 125
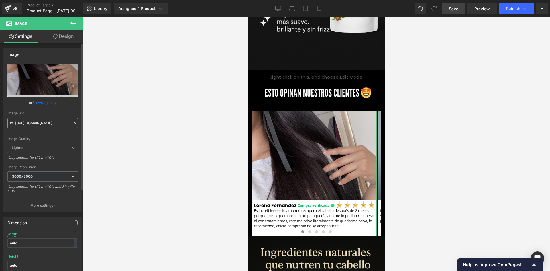
click at [58, 122] on input "[URL][DOMAIN_NAME]" at bounding box center [42, 123] width 70 height 10
paste input "[URL][DOMAIN_NAME]"
type input "[URL][DOMAIN_NAME]"
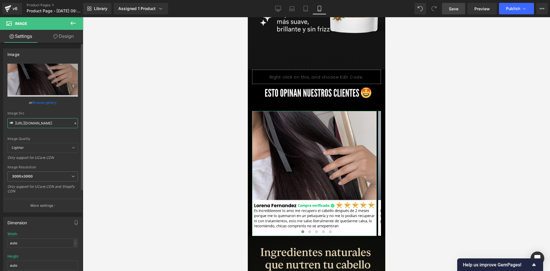
scroll to position [0, 3]
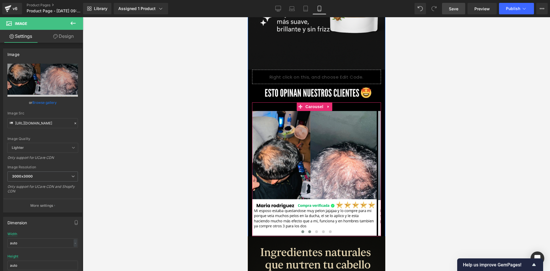
drag, startPoint x: 306, startPoint y: 210, endPoint x: 309, endPoint y: 210, distance: 2.9
click at [308, 230] on span at bounding box center [309, 231] width 3 height 3
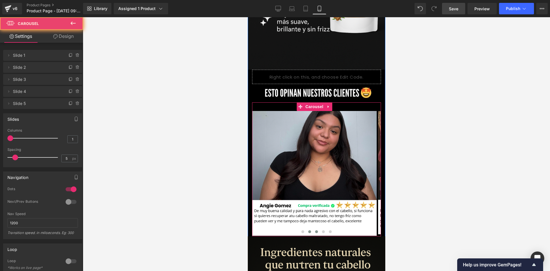
click at [315, 230] on span at bounding box center [316, 231] width 3 height 3
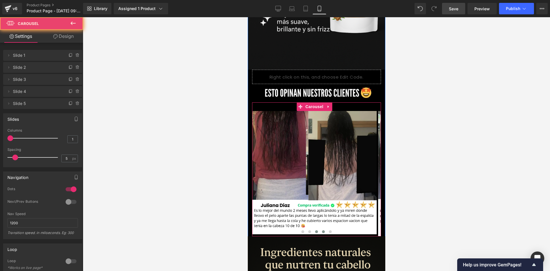
click at [321, 230] on span at bounding box center [322, 231] width 3 height 3
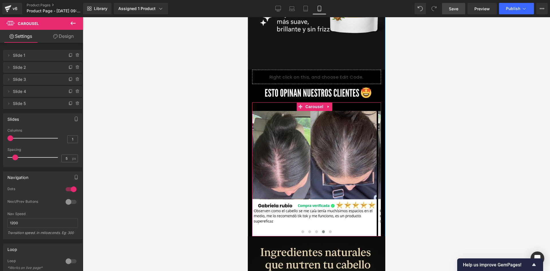
click at [332, 228] on div at bounding box center [316, 232] width 129 height 8
click at [330, 228] on button at bounding box center [329, 231] width 7 height 6
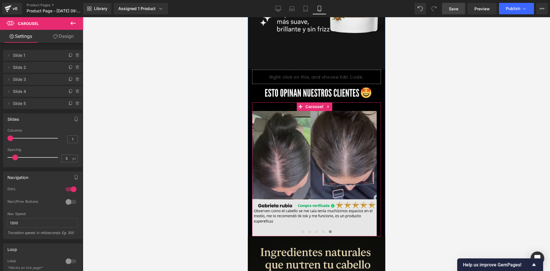
click at [315, 131] on img at bounding box center [314, 173] width 125 height 125
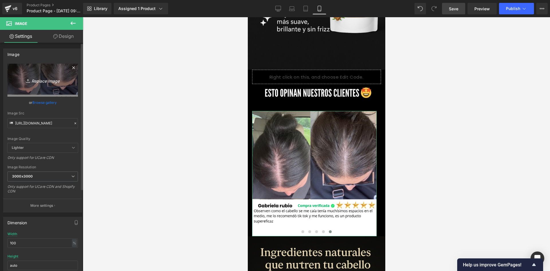
click at [37, 68] on link "Replace Image" at bounding box center [42, 80] width 70 height 33
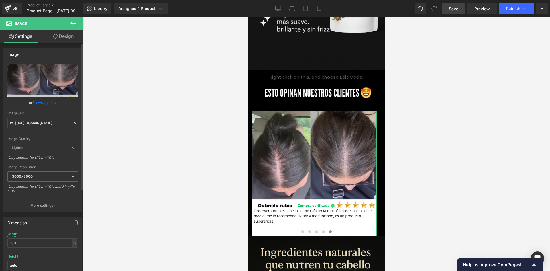
drag, startPoint x: 48, startPoint y: 111, endPoint x: 45, endPoint y: 129, distance: 17.7
click at [48, 112] on div "Image Src" at bounding box center [42, 113] width 70 height 4
click at [45, 129] on div "Image Quality Lighter Lightest Lighter Lighter Lightest Only support for UCare …" at bounding box center [42, 103] width 70 height 79
click at [41, 121] on input "[URL][DOMAIN_NAME]" at bounding box center [42, 123] width 70 height 10
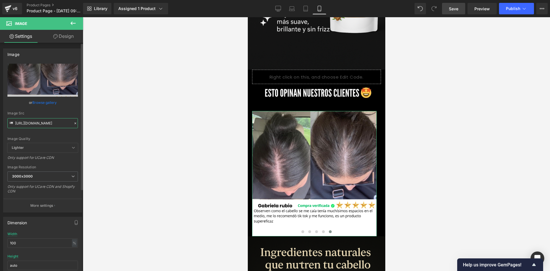
click at [41, 121] on input "[URL][DOMAIN_NAME]" at bounding box center [42, 123] width 70 height 10
paste input "1J9wzDzN/rs5"
type input "[URL][DOMAIN_NAME]"
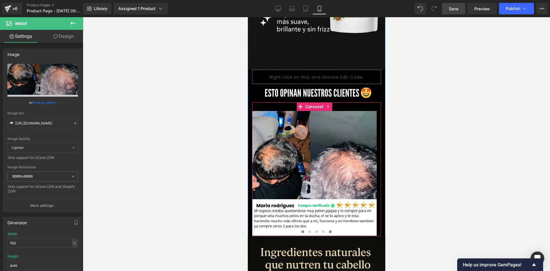
click at [301, 230] on span at bounding box center [302, 231] width 3 height 3
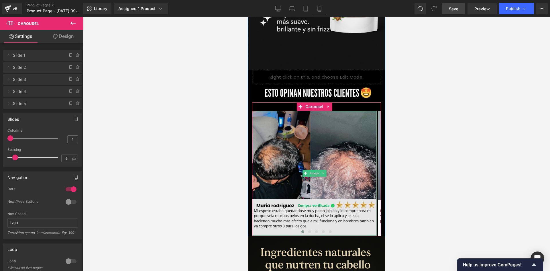
click at [295, 129] on img at bounding box center [314, 173] width 125 height 125
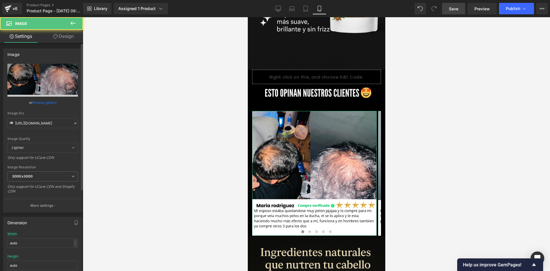
click at [43, 59] on div "Image" at bounding box center [42, 54] width 78 height 11
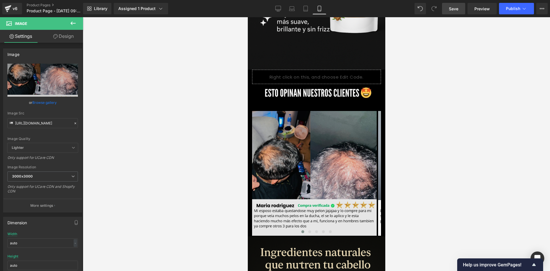
click at [290, 139] on img at bounding box center [314, 173] width 125 height 125
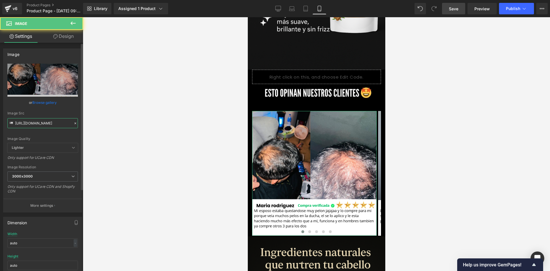
click at [49, 121] on input "[URL][DOMAIN_NAME]" at bounding box center [42, 123] width 70 height 10
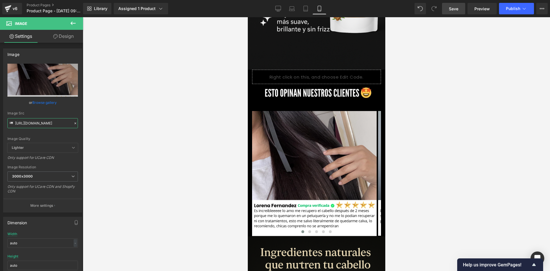
type input "[URL][DOMAIN_NAME]"
click at [461, 9] on link "Save" at bounding box center [453, 8] width 23 height 11
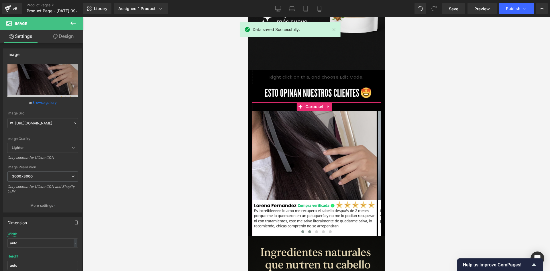
click at [308, 230] on span at bounding box center [309, 231] width 3 height 3
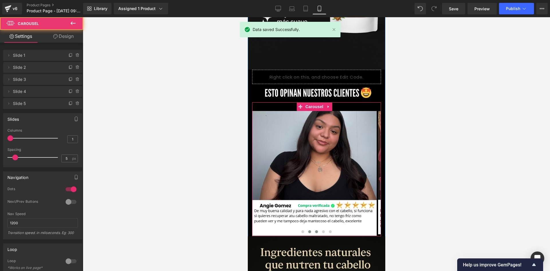
click at [315, 228] on button at bounding box center [316, 231] width 7 height 6
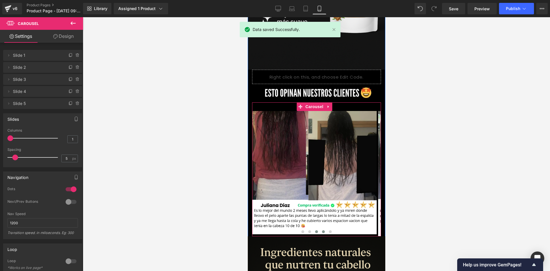
click at [321, 230] on span at bounding box center [322, 231] width 3 height 3
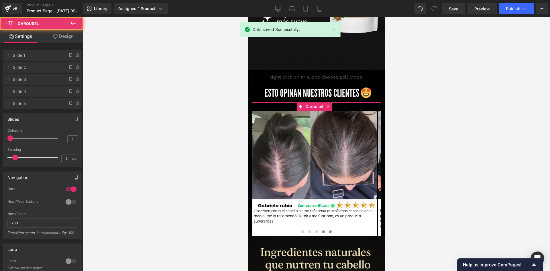
click at [326, 228] on button at bounding box center [329, 231] width 7 height 6
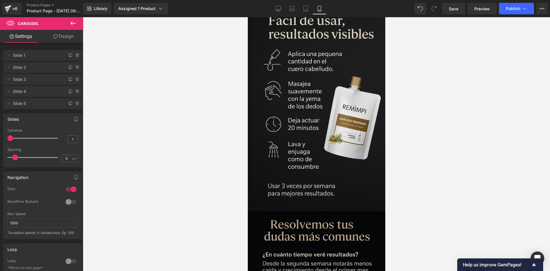
scroll to position [1206, 0]
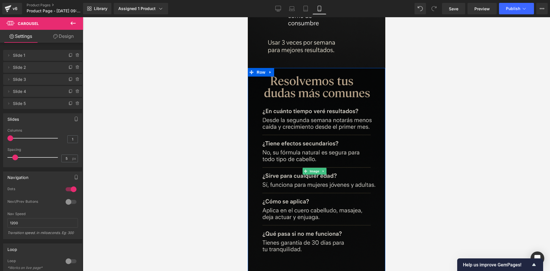
click at [324, 126] on img at bounding box center [315, 171] width 137 height 206
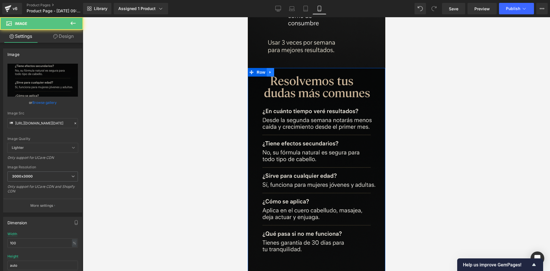
click at [271, 68] on link at bounding box center [269, 72] width 7 height 9
click at [276, 70] on icon at bounding box center [277, 72] width 4 height 4
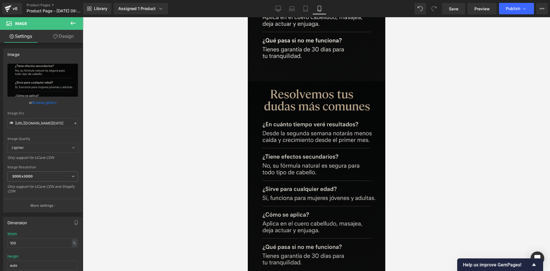
scroll to position [1401, 0]
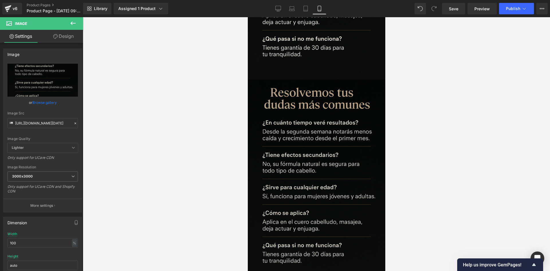
click at [303, 151] on img at bounding box center [315, 182] width 137 height 206
click at [288, 176] on img at bounding box center [315, 182] width 137 height 206
drag, startPoint x: 56, startPoint y: 129, endPoint x: 48, endPoint y: 126, distance: 8.7
click at [56, 129] on div "Image Quality Lighter Lightest Lighter Lighter Lightest Only support for UCare …" at bounding box center [42, 103] width 70 height 79
click at [47, 124] on input "[URL][DOMAIN_NAME][DATE]" at bounding box center [42, 123] width 70 height 10
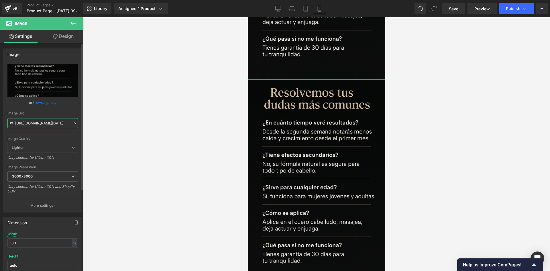
click at [47, 124] on input "[URL][DOMAIN_NAME][DATE]" at bounding box center [42, 123] width 70 height 10
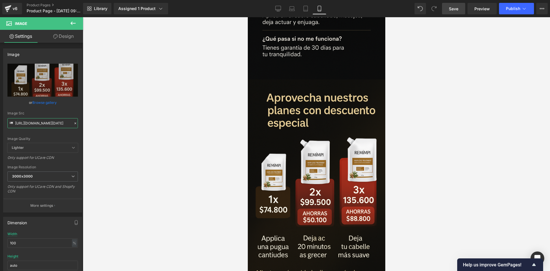
type input "[URL][DOMAIN_NAME][DATE]"
click at [454, 12] on link "Save" at bounding box center [453, 8] width 23 height 11
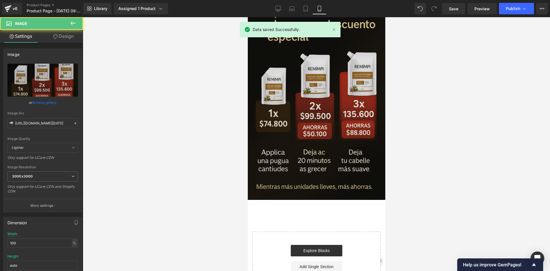
click at [305, 94] on img at bounding box center [315, 96] width 137 height 206
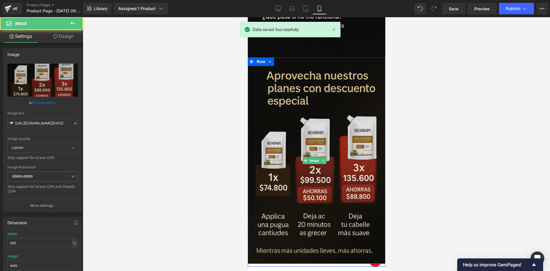
scroll to position [1401, 0]
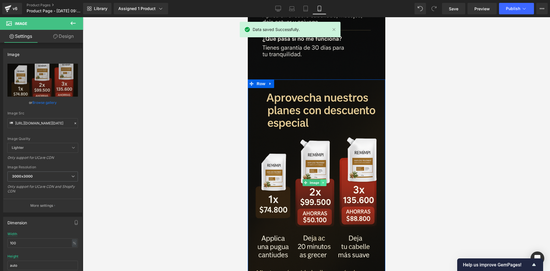
click at [324, 179] on link at bounding box center [323, 182] width 6 height 7
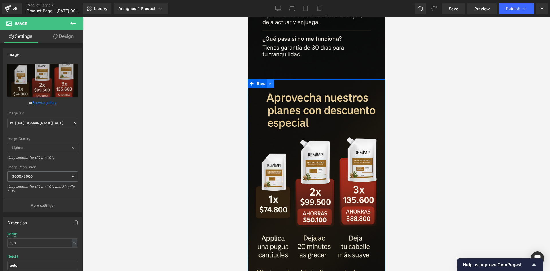
click at [269, 82] on icon at bounding box center [269, 83] width 1 height 3
click at [278, 81] on icon at bounding box center [277, 83] width 4 height 4
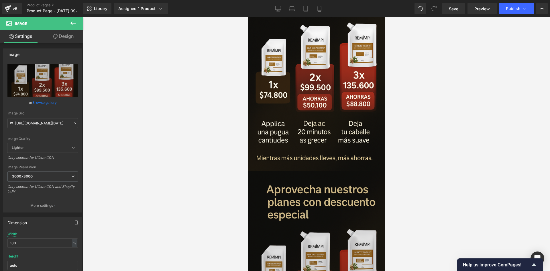
click at [318, 171] on img at bounding box center [315, 274] width 137 height 206
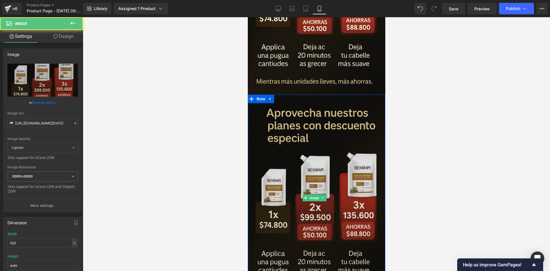
scroll to position [1600, 0]
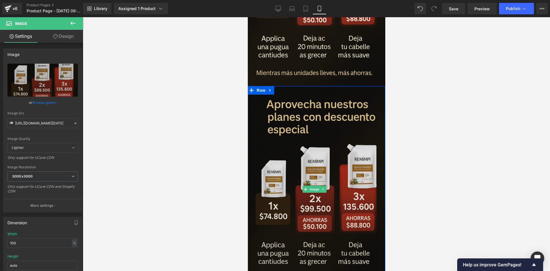
click at [295, 113] on img at bounding box center [315, 189] width 137 height 206
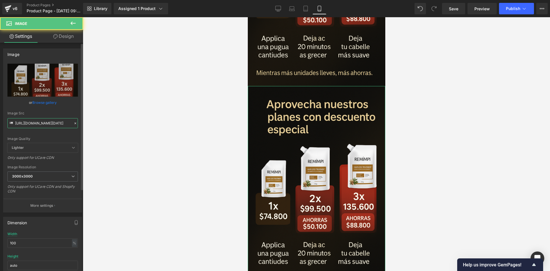
click at [32, 120] on input "[URL][DOMAIN_NAME][DATE]" at bounding box center [42, 123] width 70 height 10
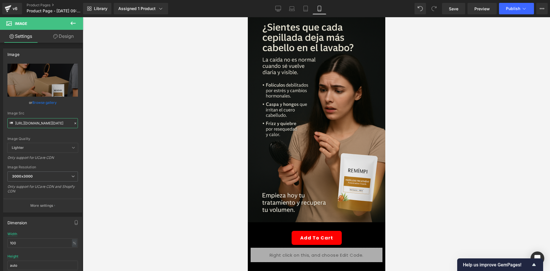
scroll to position [0, 0]
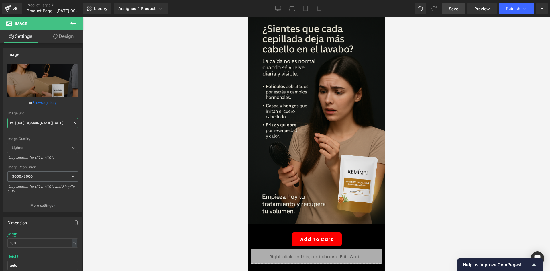
type input "[URL][DOMAIN_NAME][DATE]"
click at [461, 7] on link "Save" at bounding box center [453, 8] width 23 height 11
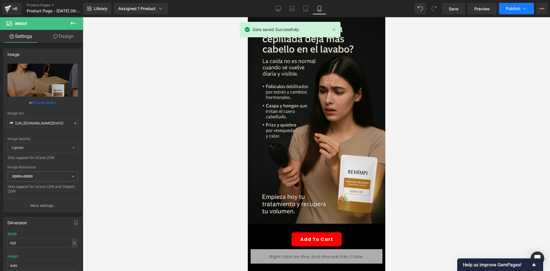
click at [510, 9] on span "Publish" at bounding box center [513, 8] width 14 height 5
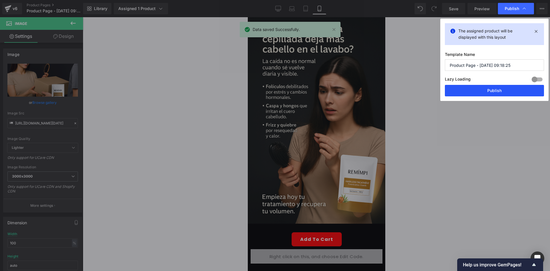
click at [478, 88] on button "Publish" at bounding box center [494, 90] width 99 height 11
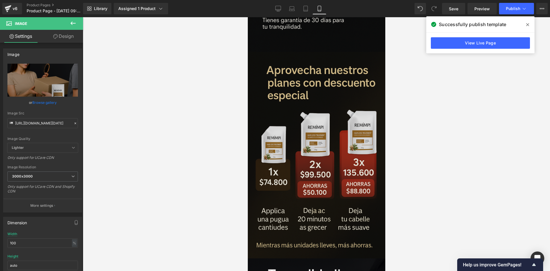
scroll to position [1431, 0]
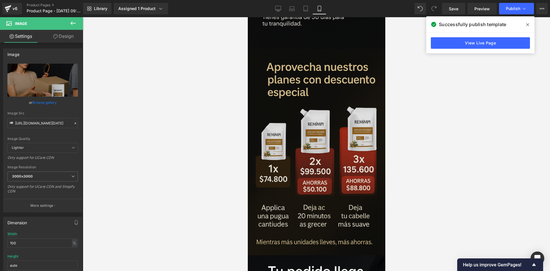
click at [306, 124] on img at bounding box center [315, 152] width 137 height 206
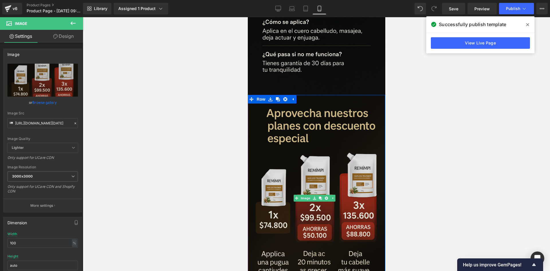
scroll to position [1374, 0]
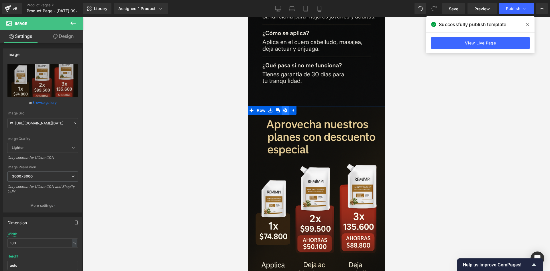
click at [285, 108] on icon at bounding box center [285, 110] width 4 height 4
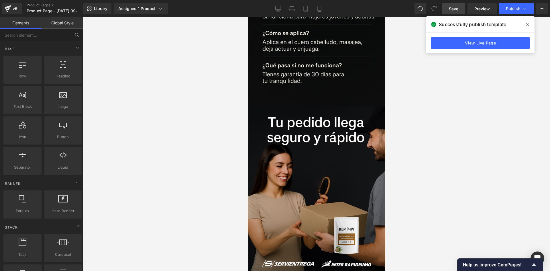
click at [457, 9] on span "Save" at bounding box center [453, 9] width 9 height 6
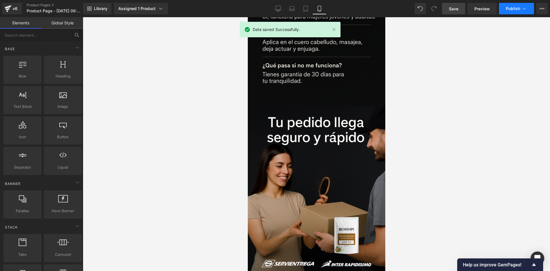
click at [508, 11] on span "Publish" at bounding box center [513, 8] width 14 height 5
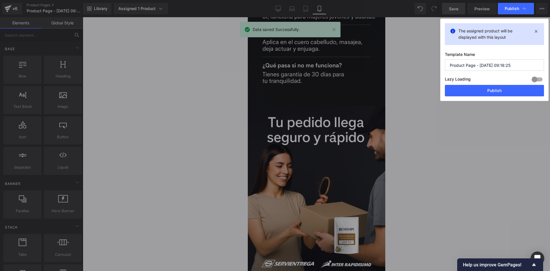
click at [480, 82] on div "Lazy Loading Build Upgrade plan to unlock" at bounding box center [494, 79] width 99 height 9
click at [479, 86] on button "Publish" at bounding box center [494, 90] width 99 height 11
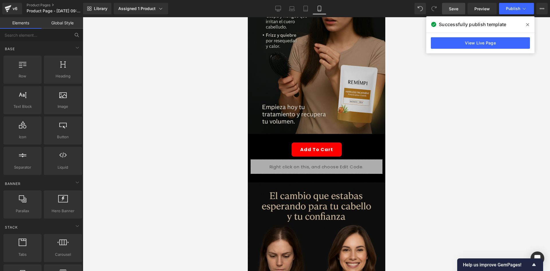
scroll to position [0, 0]
